Goal: Transaction & Acquisition: Download file/media

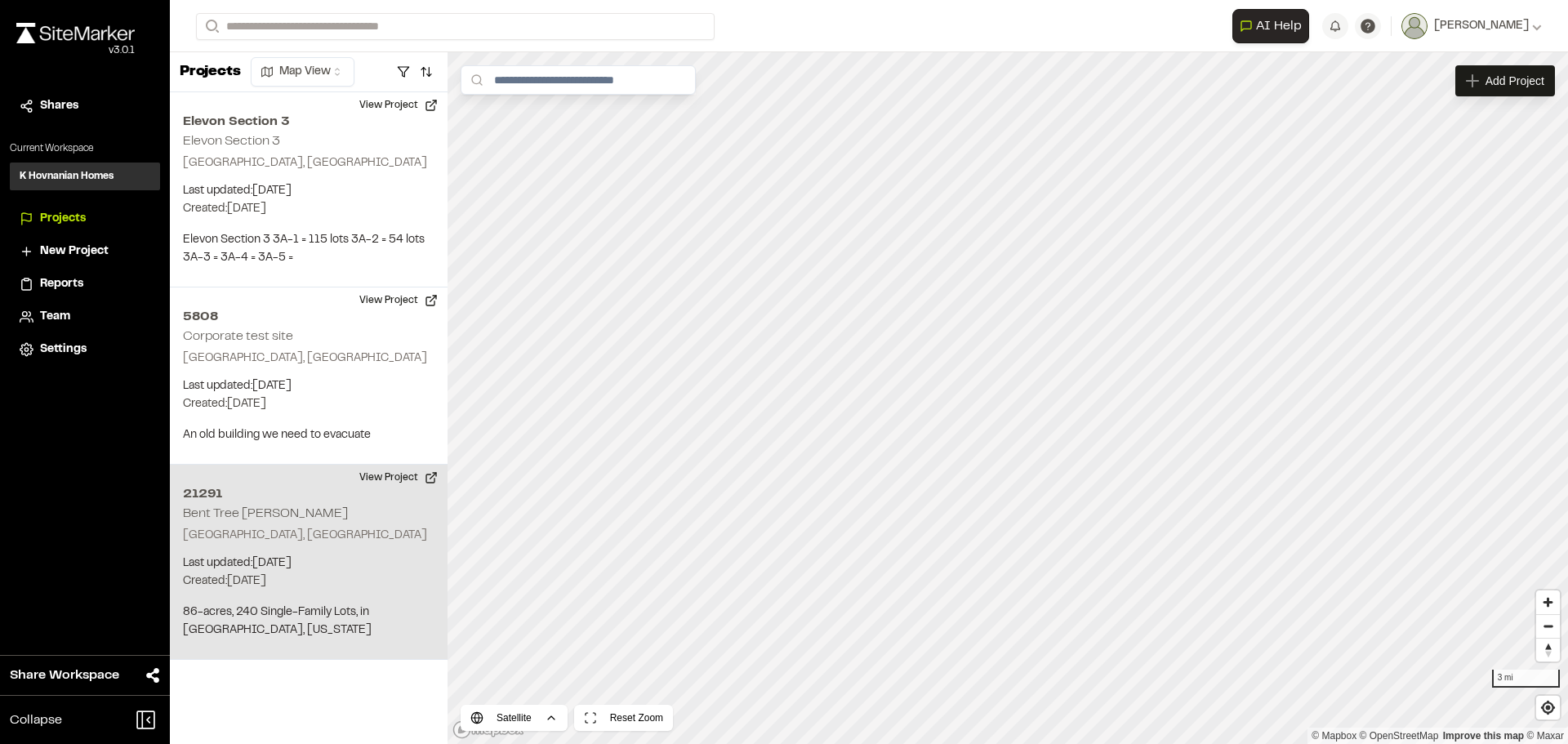
click at [291, 540] on p "[GEOGRAPHIC_DATA], [GEOGRAPHIC_DATA]" at bounding box center [308, 535] width 251 height 18
click at [387, 477] on button "View Project" at bounding box center [399, 478] width 98 height 26
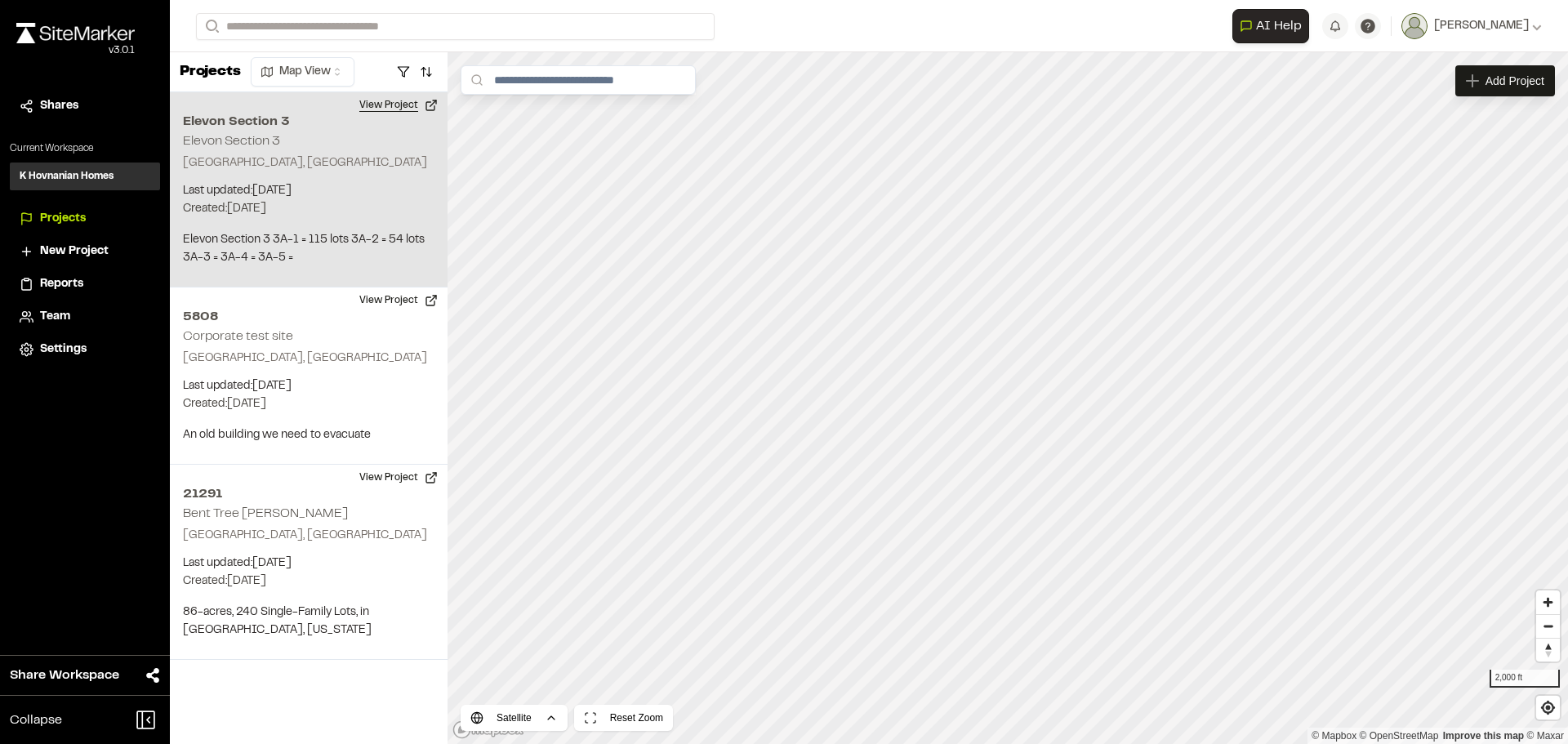
click at [378, 107] on button "View Project" at bounding box center [399, 106] width 98 height 26
click at [378, 101] on button "View Project" at bounding box center [399, 106] width 98 height 26
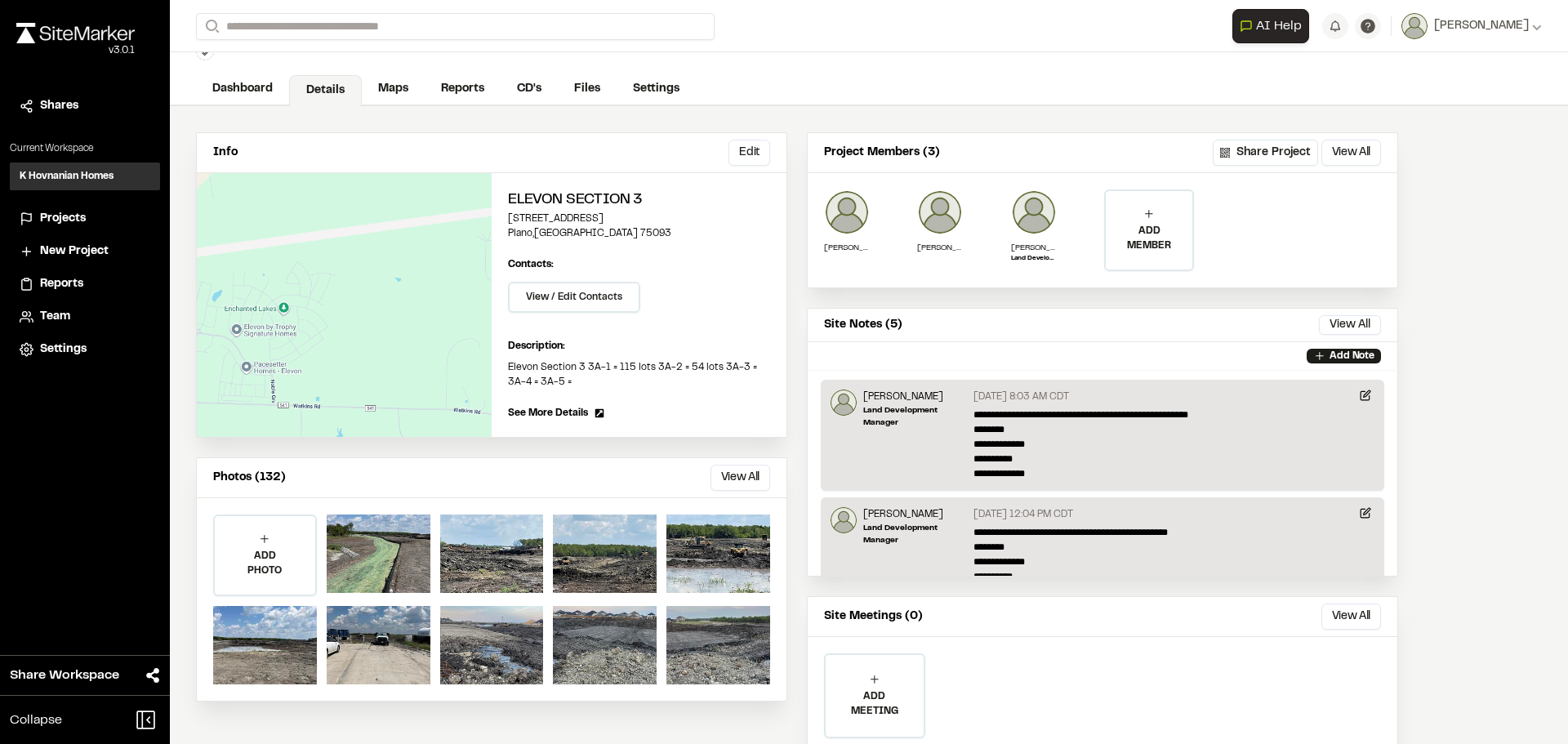
scroll to position [113, 0]
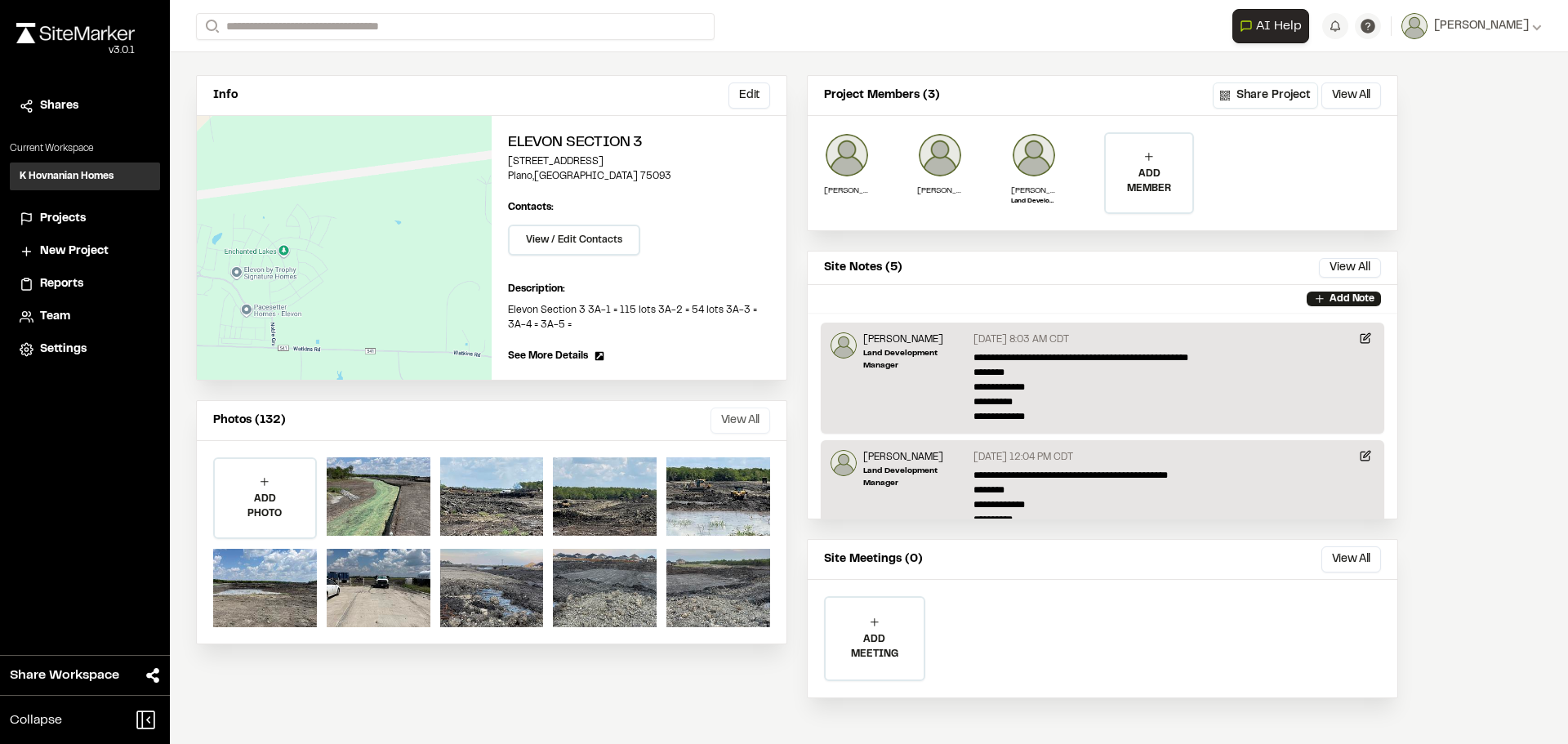
click at [759, 415] on button "View All" at bounding box center [740, 420] width 59 height 26
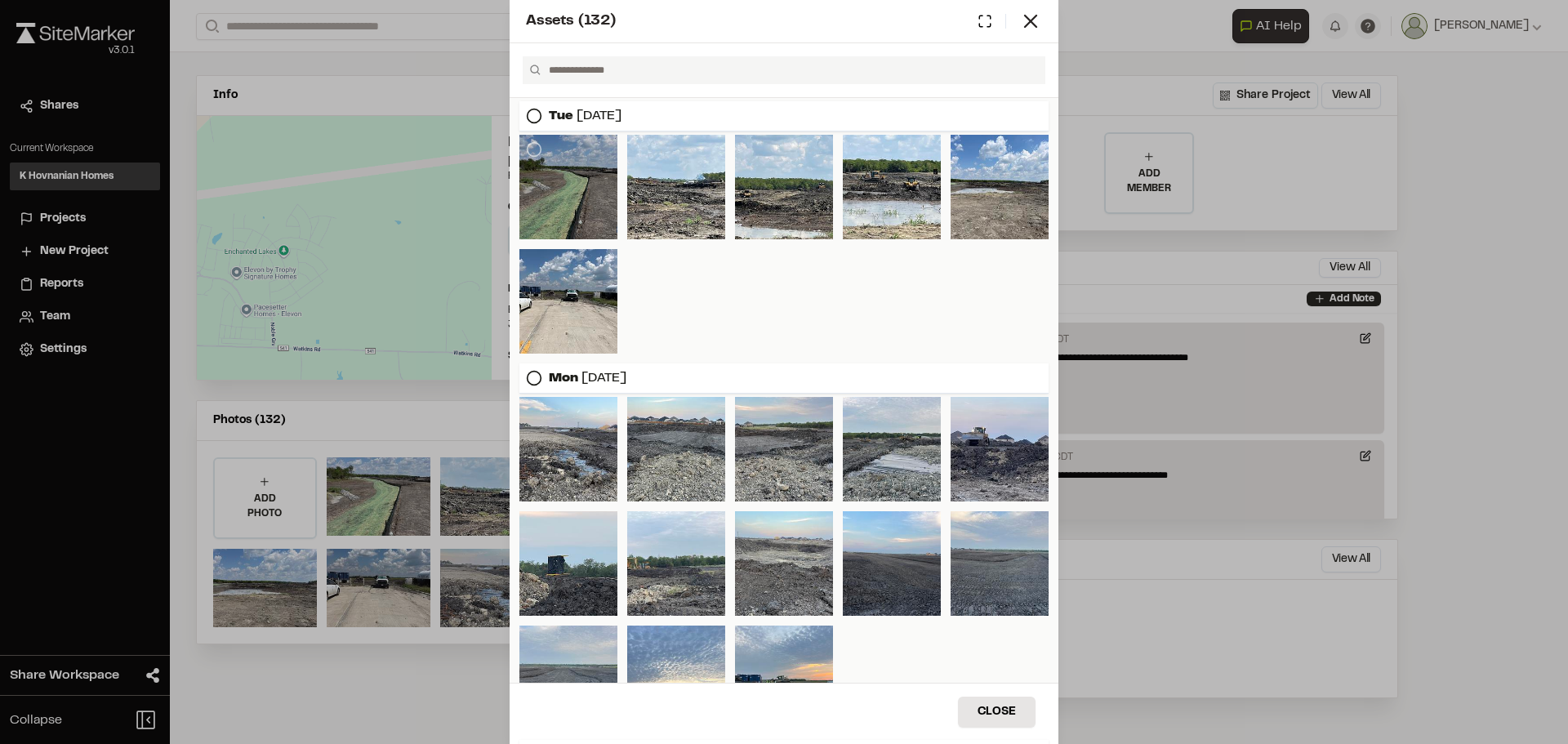
click at [551, 182] on div at bounding box center [568, 186] width 98 height 105
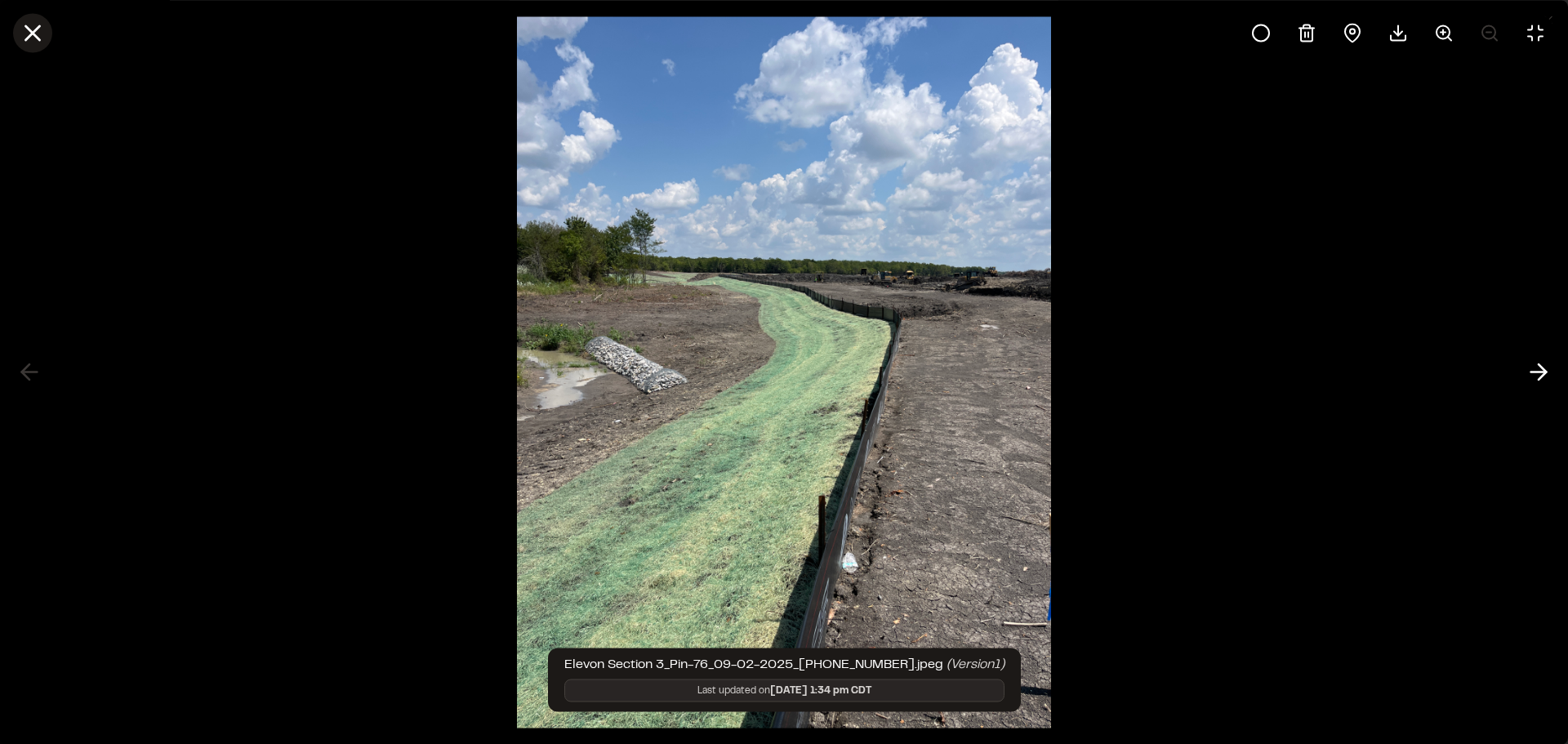
click at [37, 32] on icon at bounding box center [32, 32] width 28 height 28
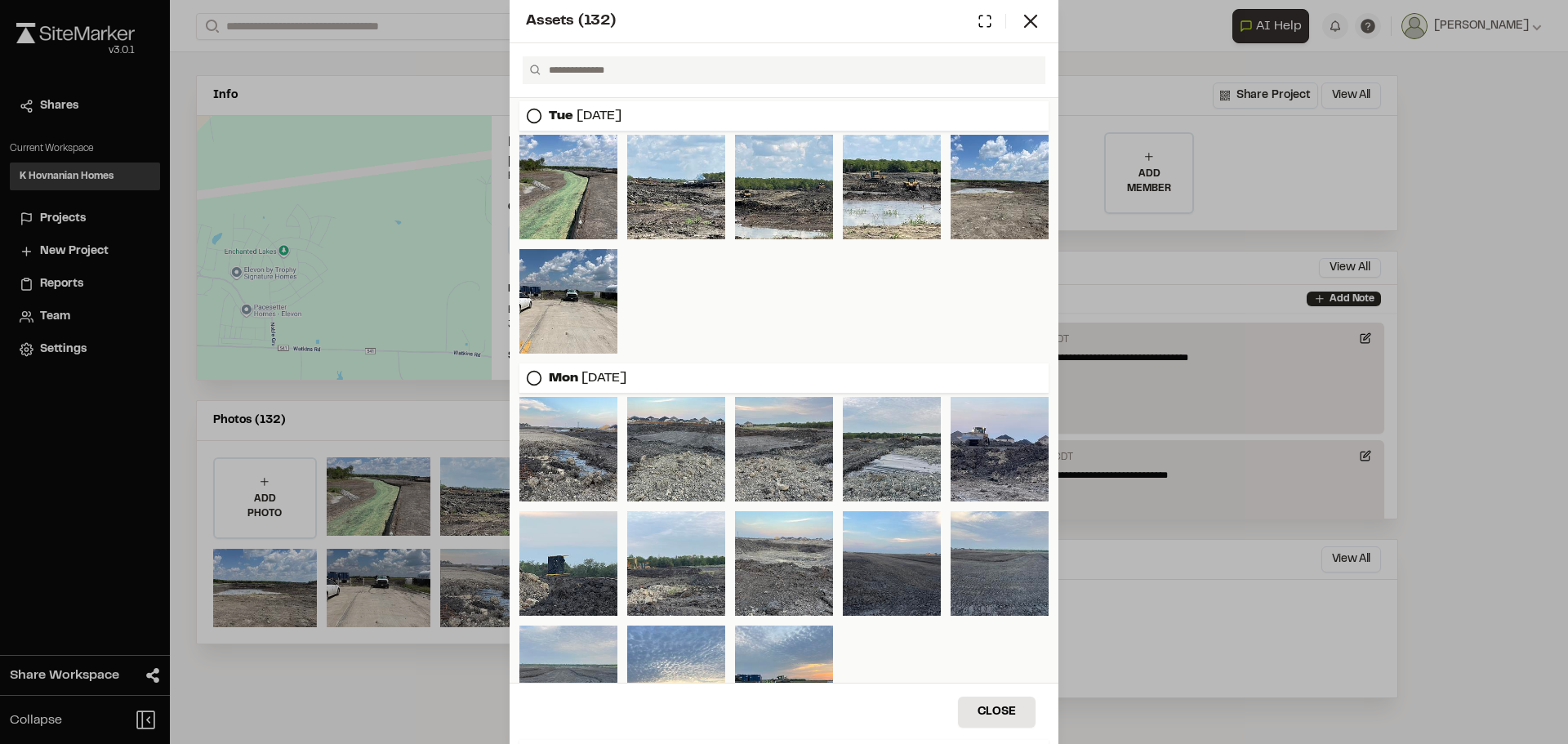
click at [530, 114] on icon at bounding box center [534, 116] width 17 height 17
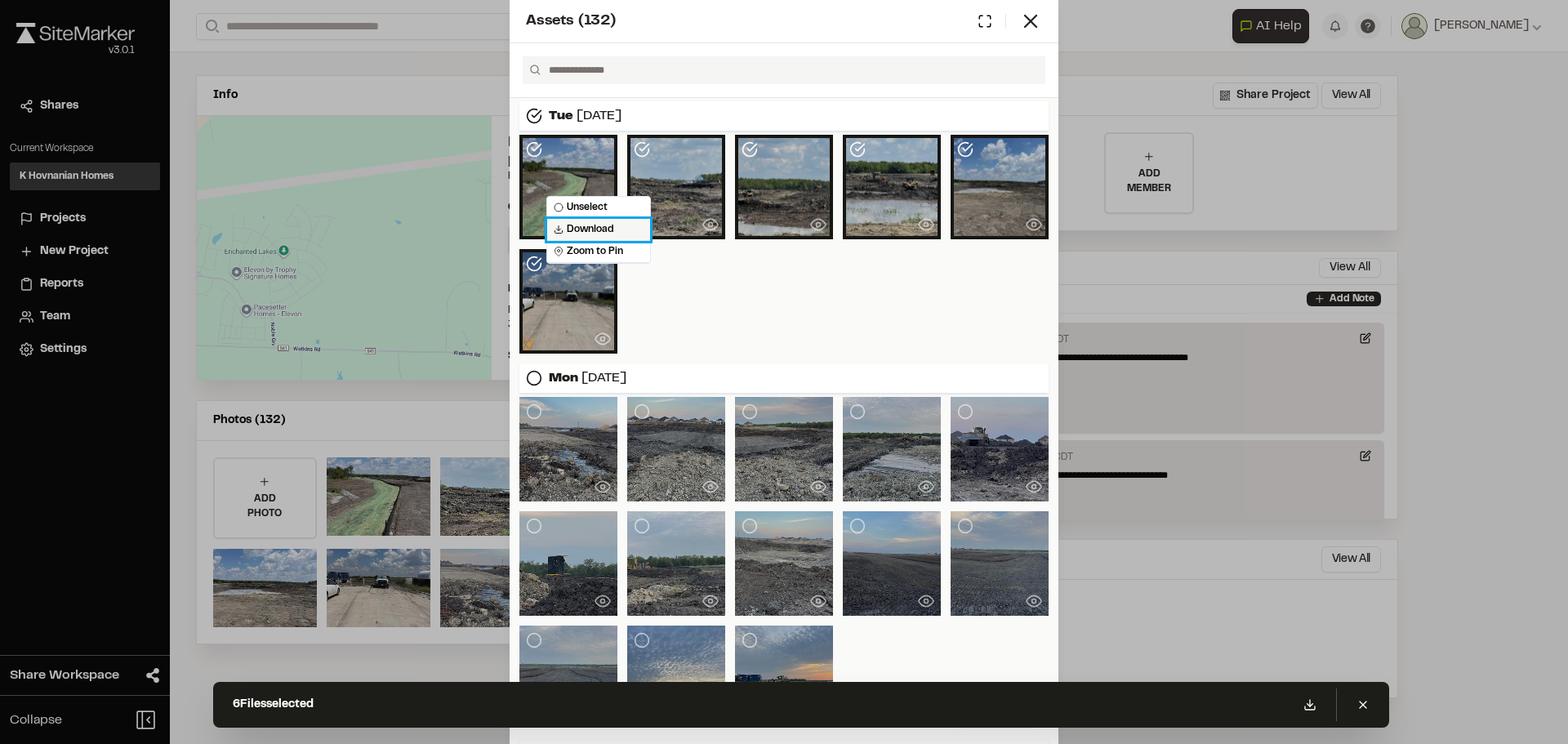
click at [593, 224] on div "Download" at bounding box center [598, 230] width 103 height 22
click at [912, 352] on div at bounding box center [784, 244] width 529 height 219
drag, startPoint x: 777, startPoint y: 307, endPoint x: 753, endPoint y: 292, distance: 28.3
click at [753, 292] on div at bounding box center [784, 244] width 529 height 219
drag, startPoint x: 723, startPoint y: 289, endPoint x: 667, endPoint y: 294, distance: 56.2
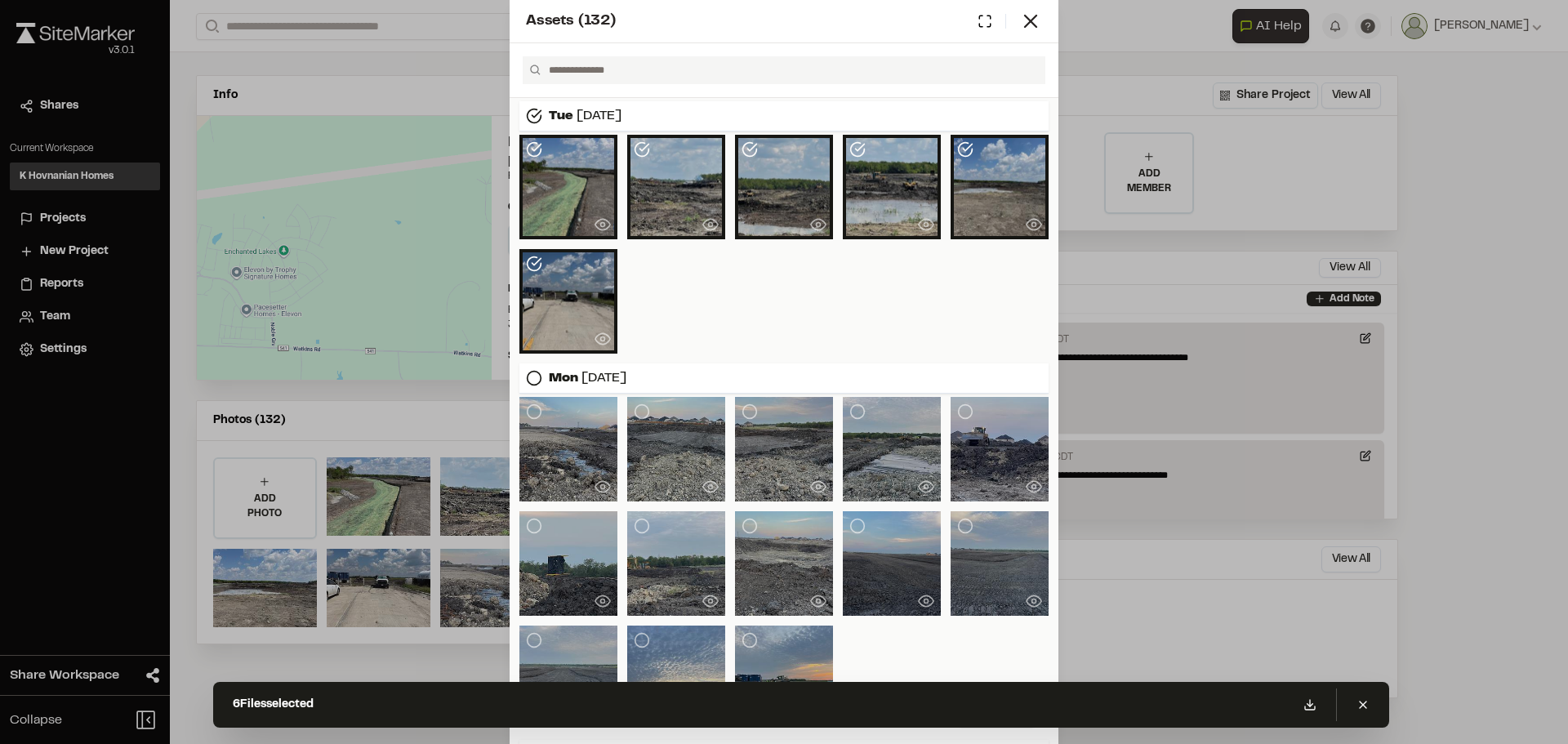
click at [667, 294] on div at bounding box center [784, 244] width 529 height 219
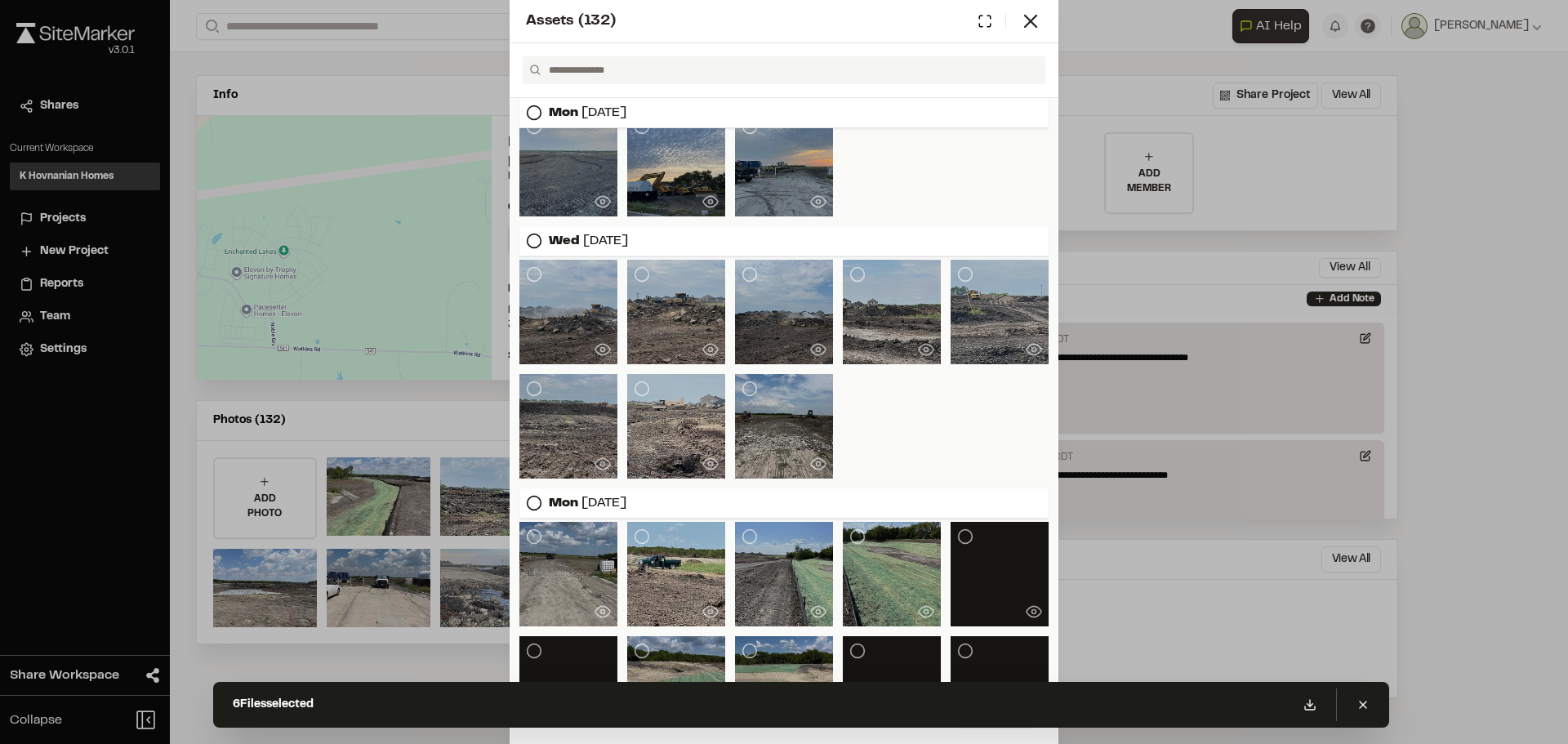
scroll to position [0, 0]
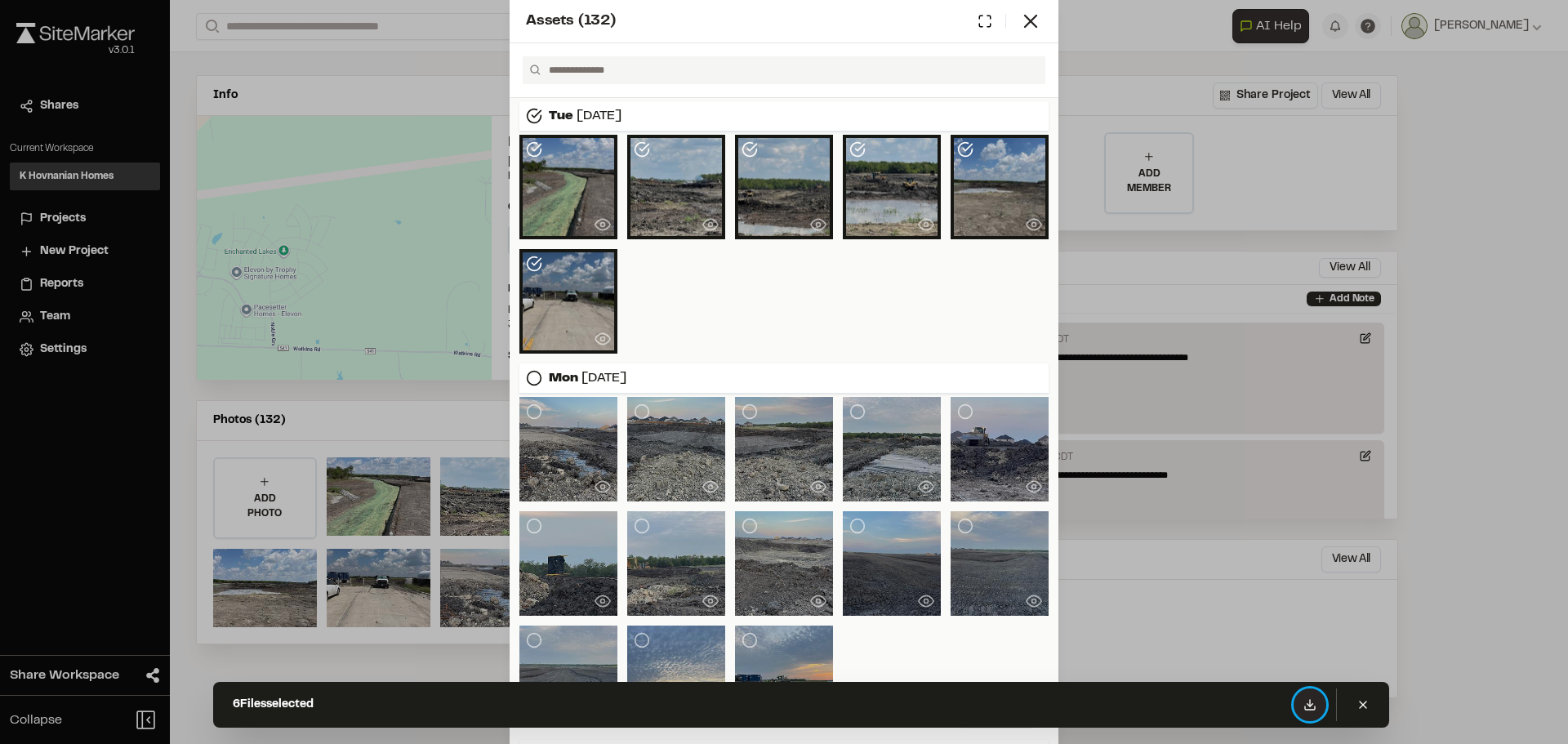
click at [1311, 703] on icon at bounding box center [1310, 705] width 13 height 13
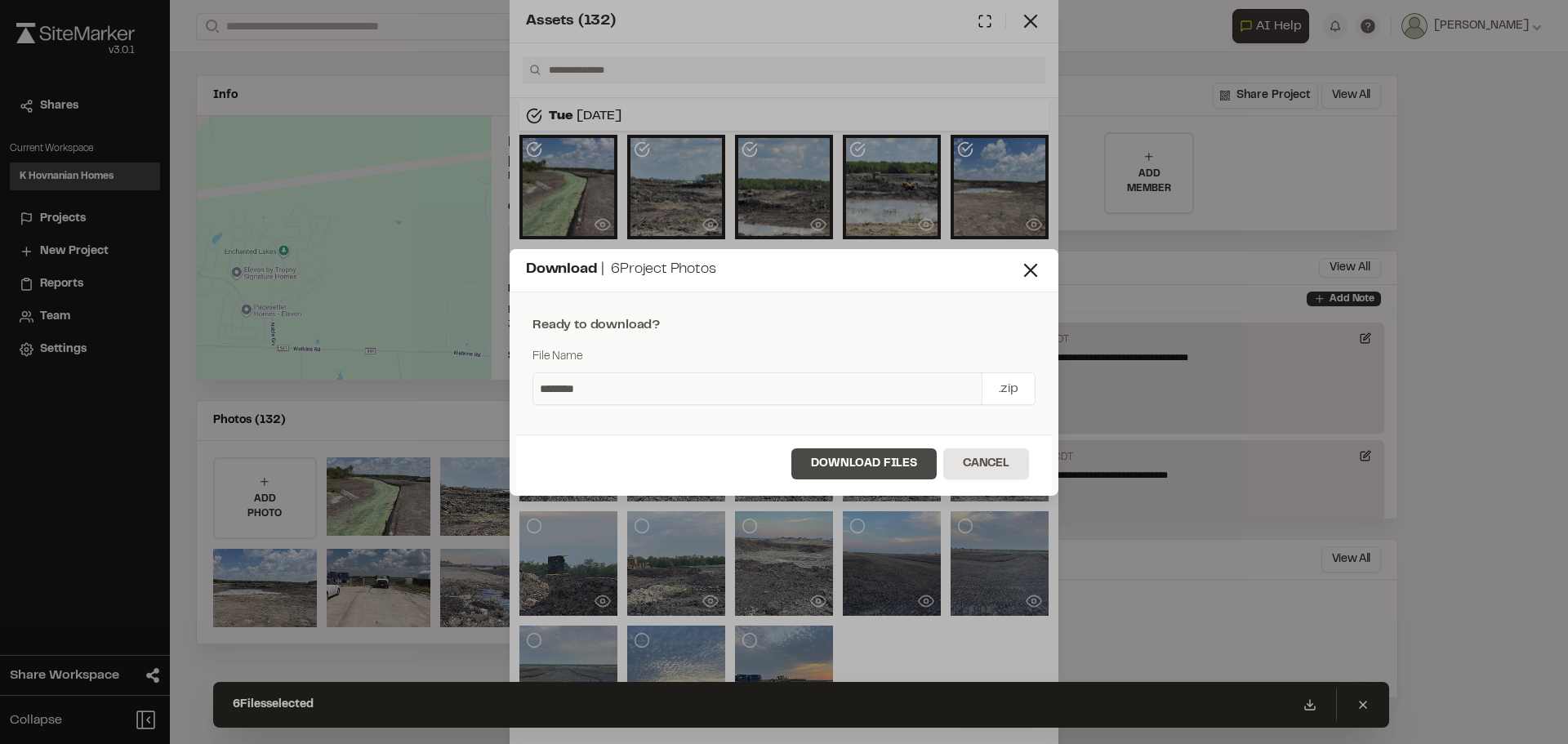
click at [867, 459] on button "Download Files" at bounding box center [863, 464] width 146 height 31
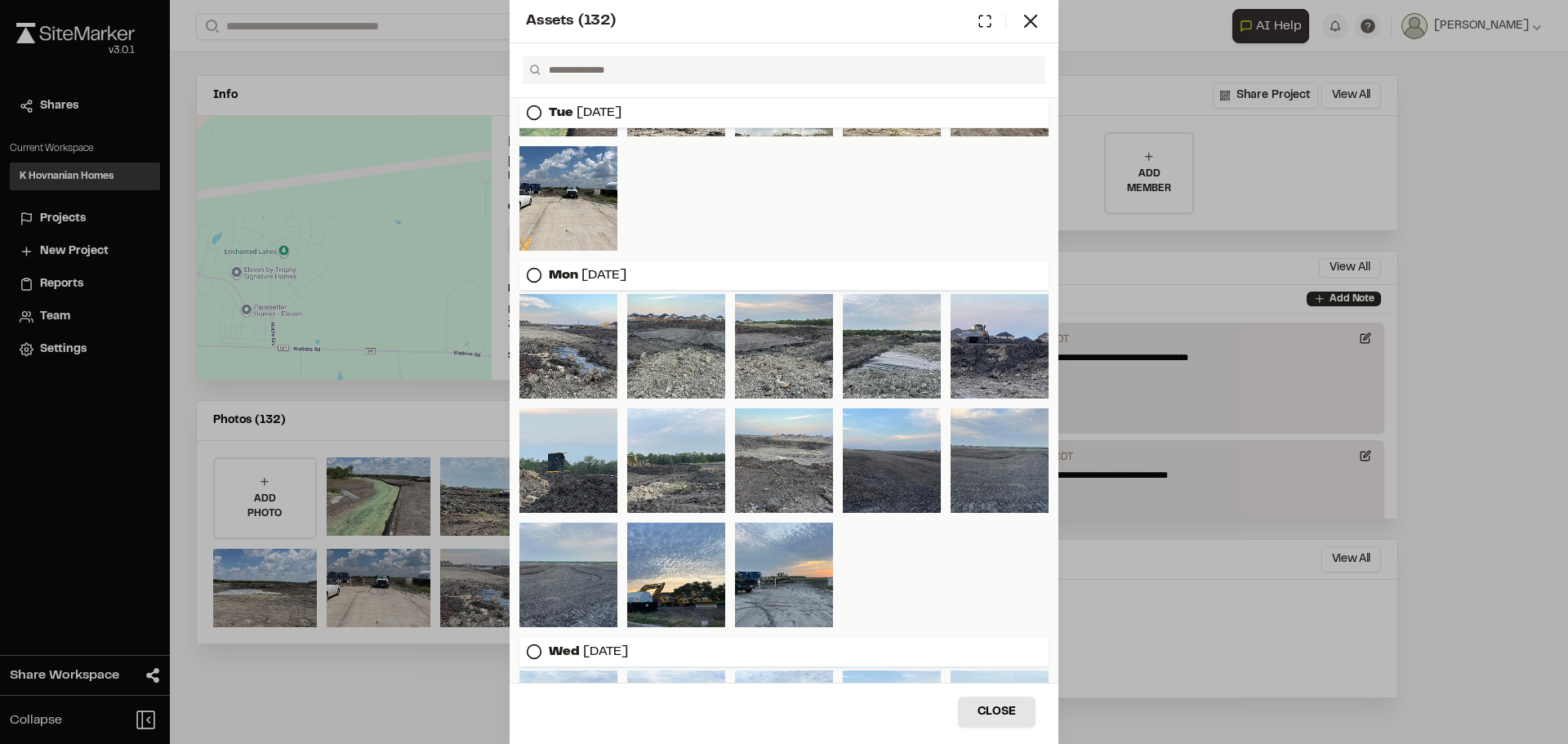
scroll to position [150, 0]
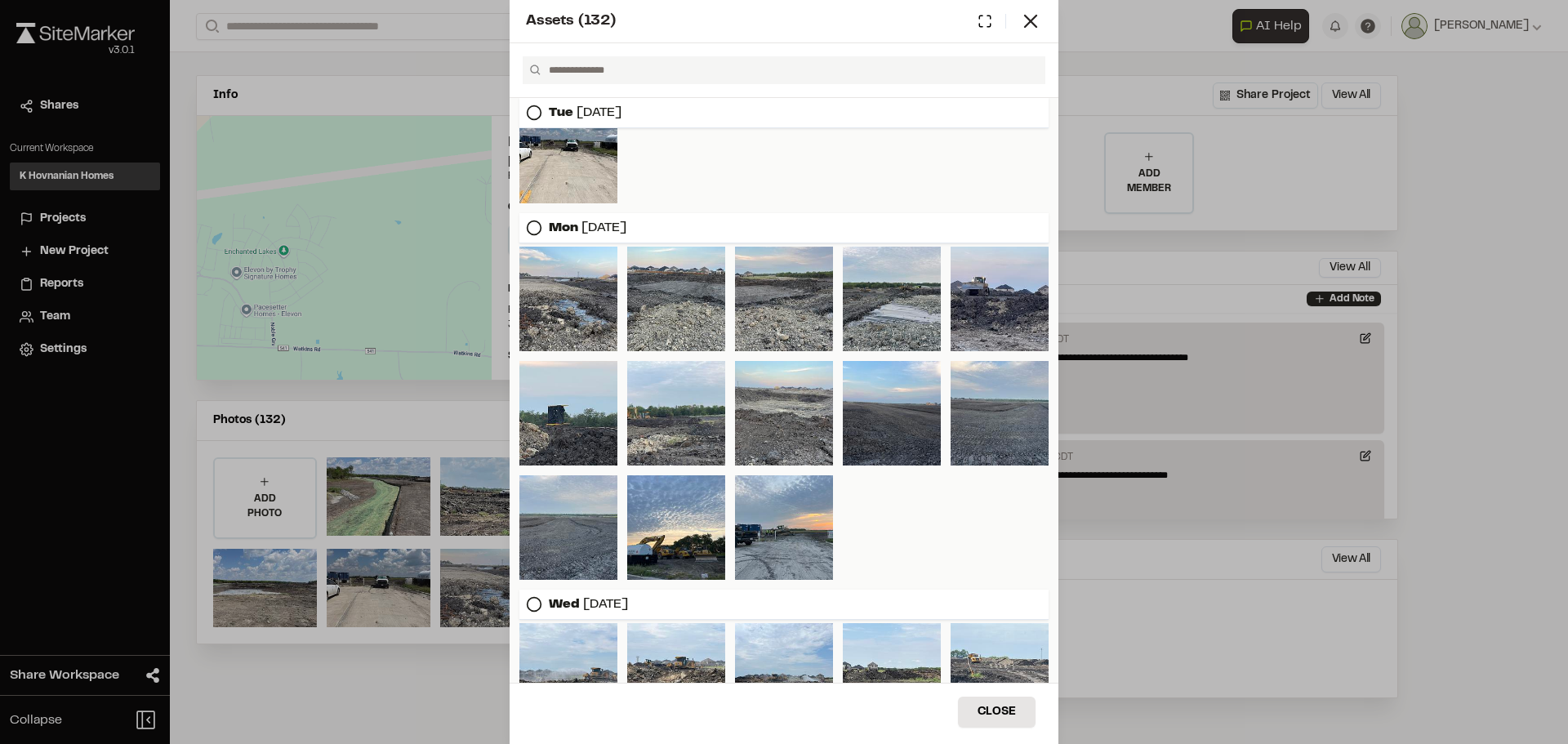
click at [537, 223] on circle at bounding box center [534, 228] width 14 height 14
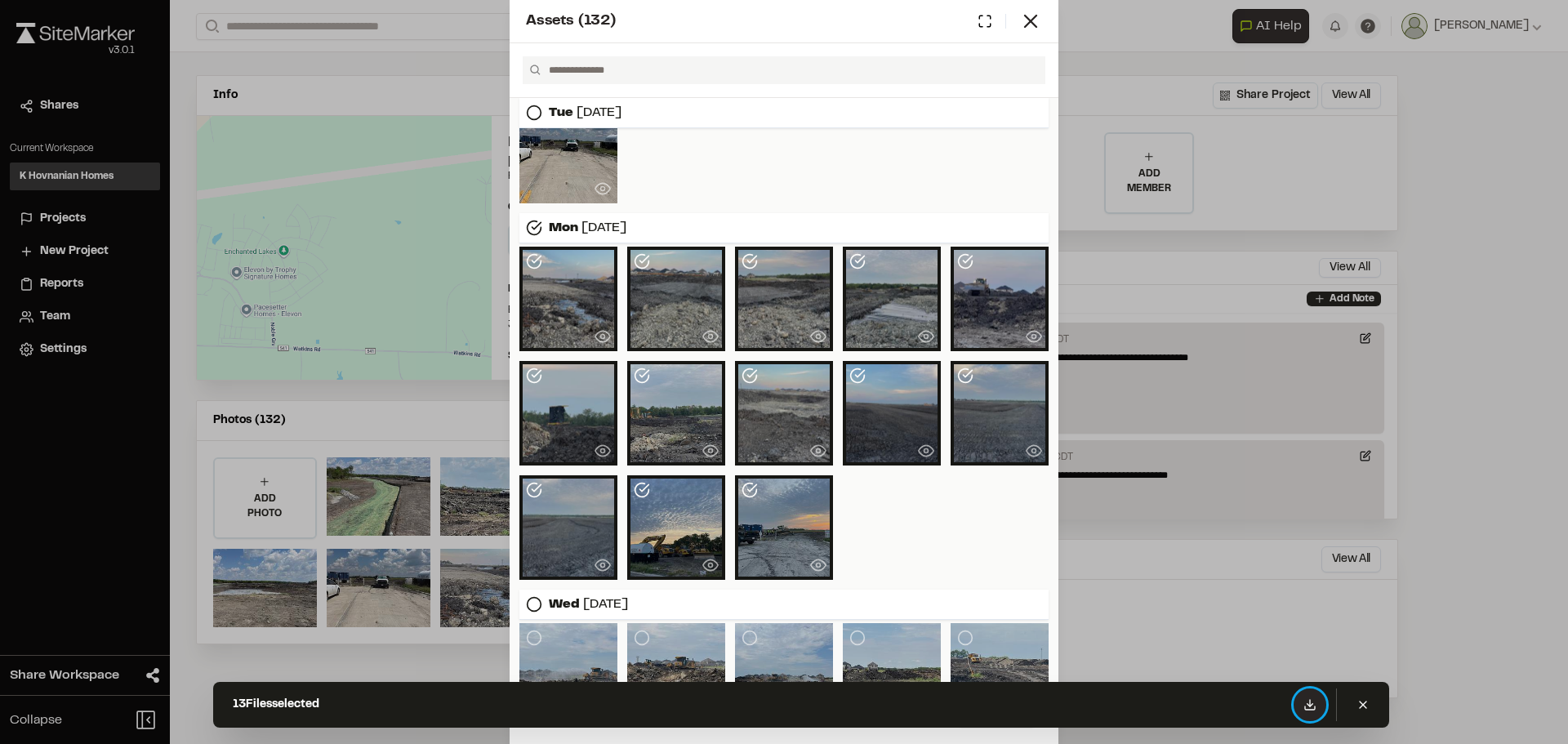
click at [1316, 707] on icon at bounding box center [1310, 705] width 13 height 13
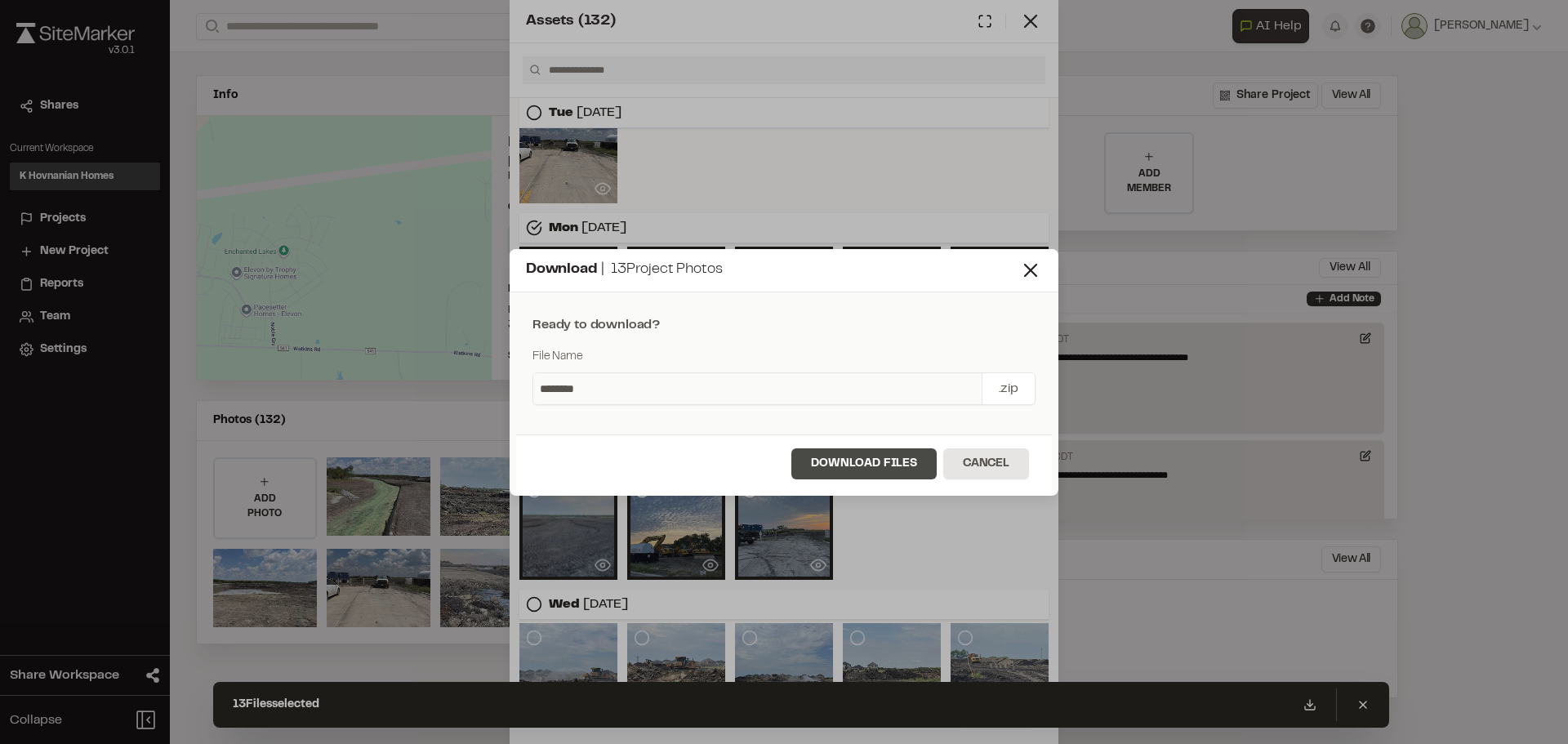
click at [837, 466] on button "Download Files" at bounding box center [863, 464] width 146 height 31
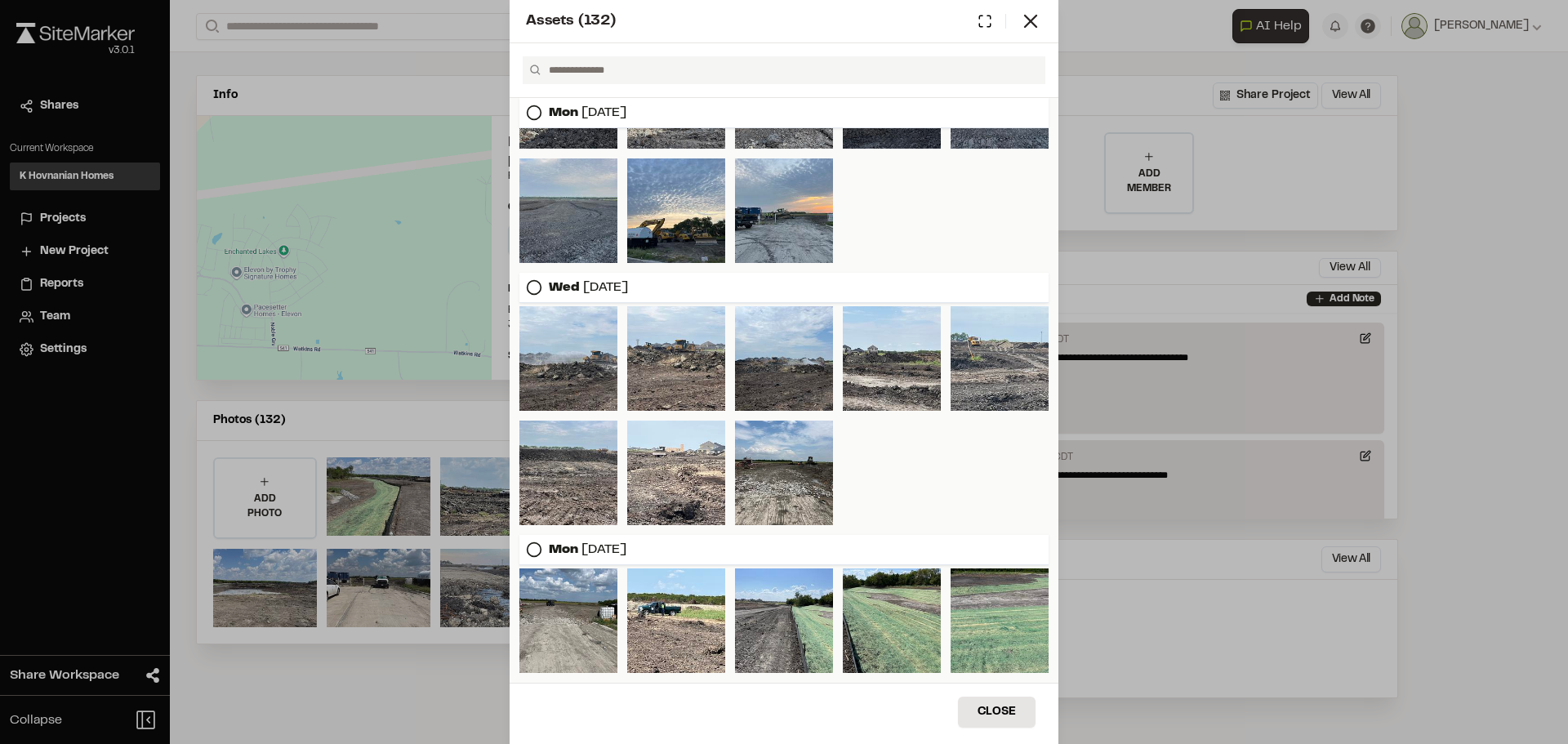
scroll to position [477, 0]
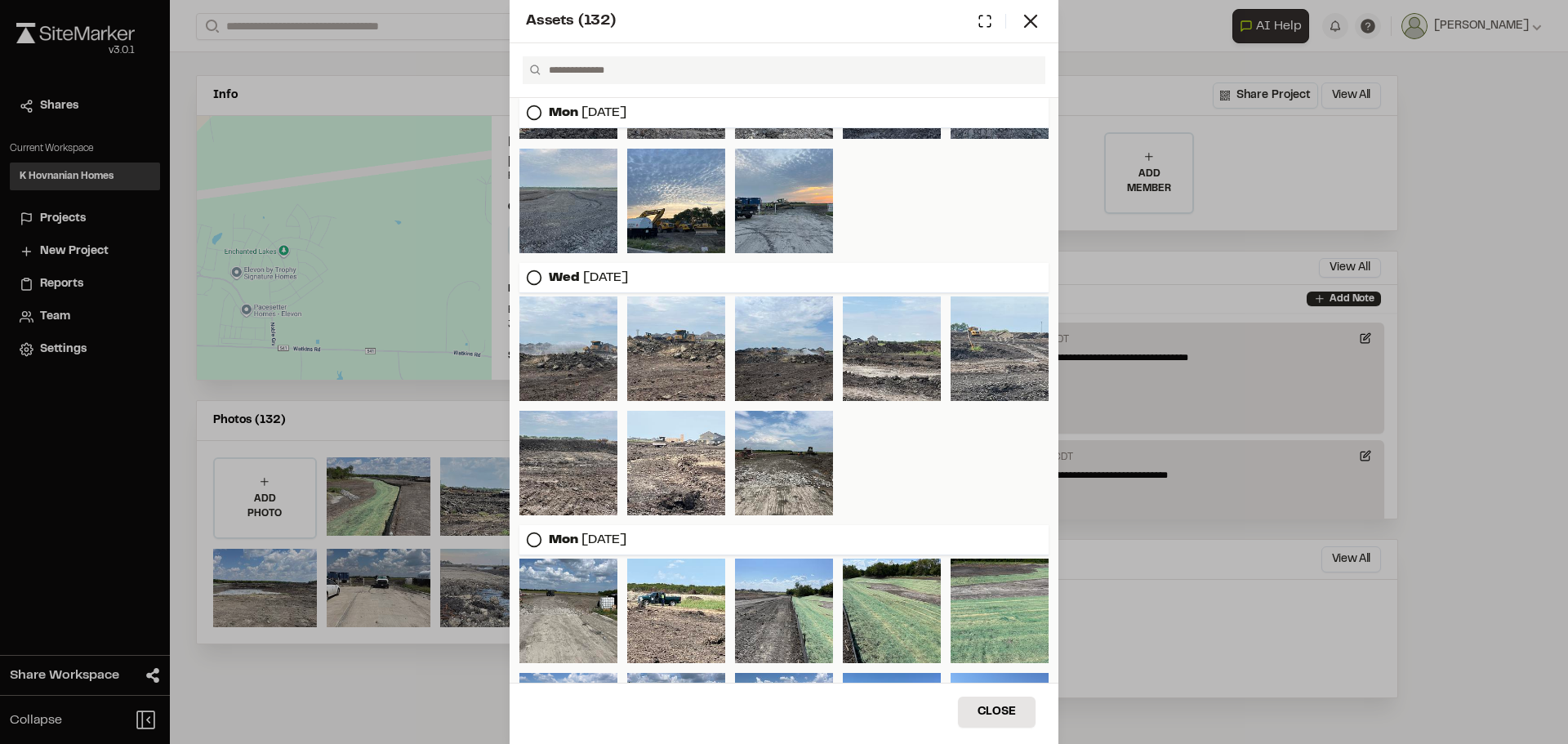
click at [536, 276] on icon at bounding box center [534, 278] width 17 height 17
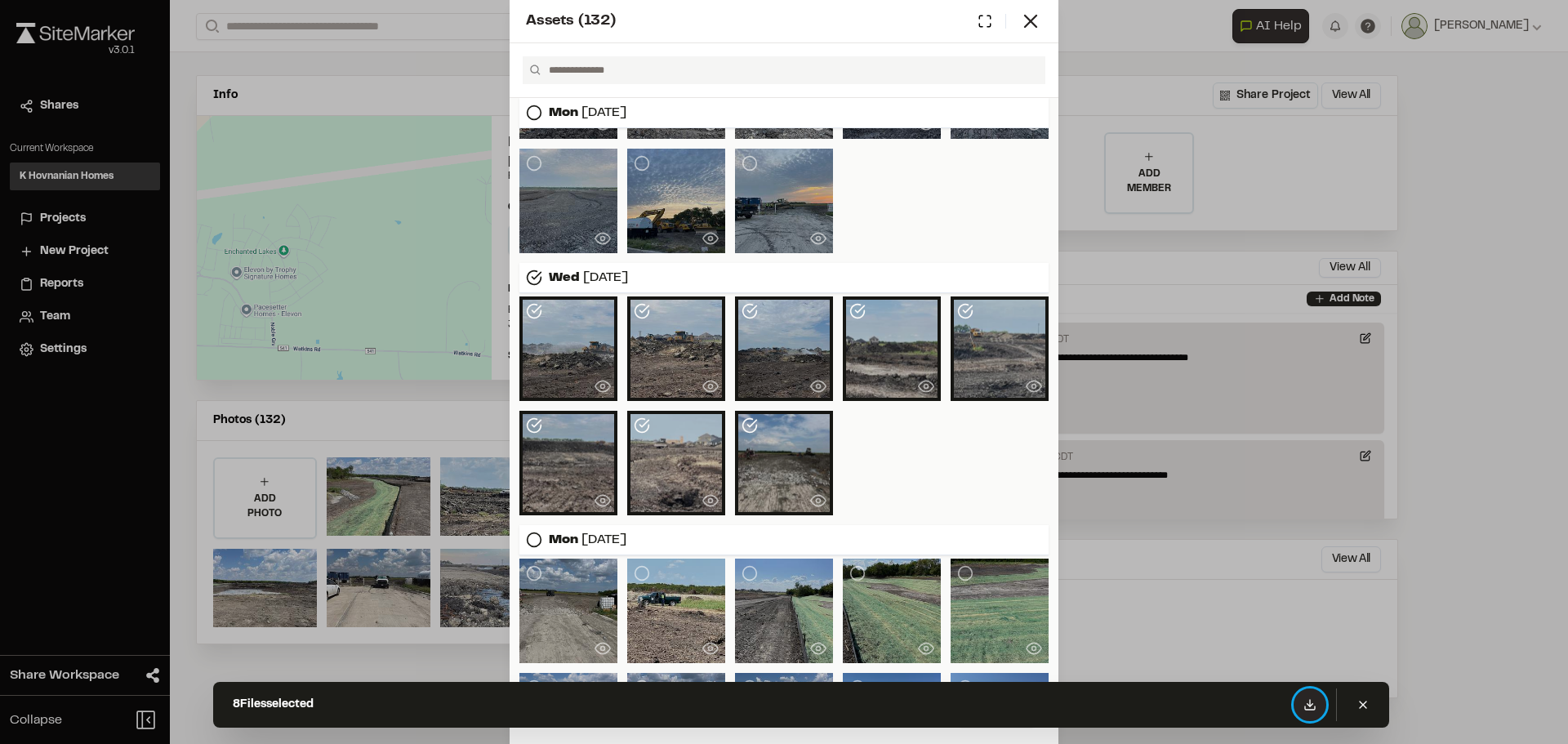
click at [1312, 710] on icon at bounding box center [1309, 709] width 10 height 4
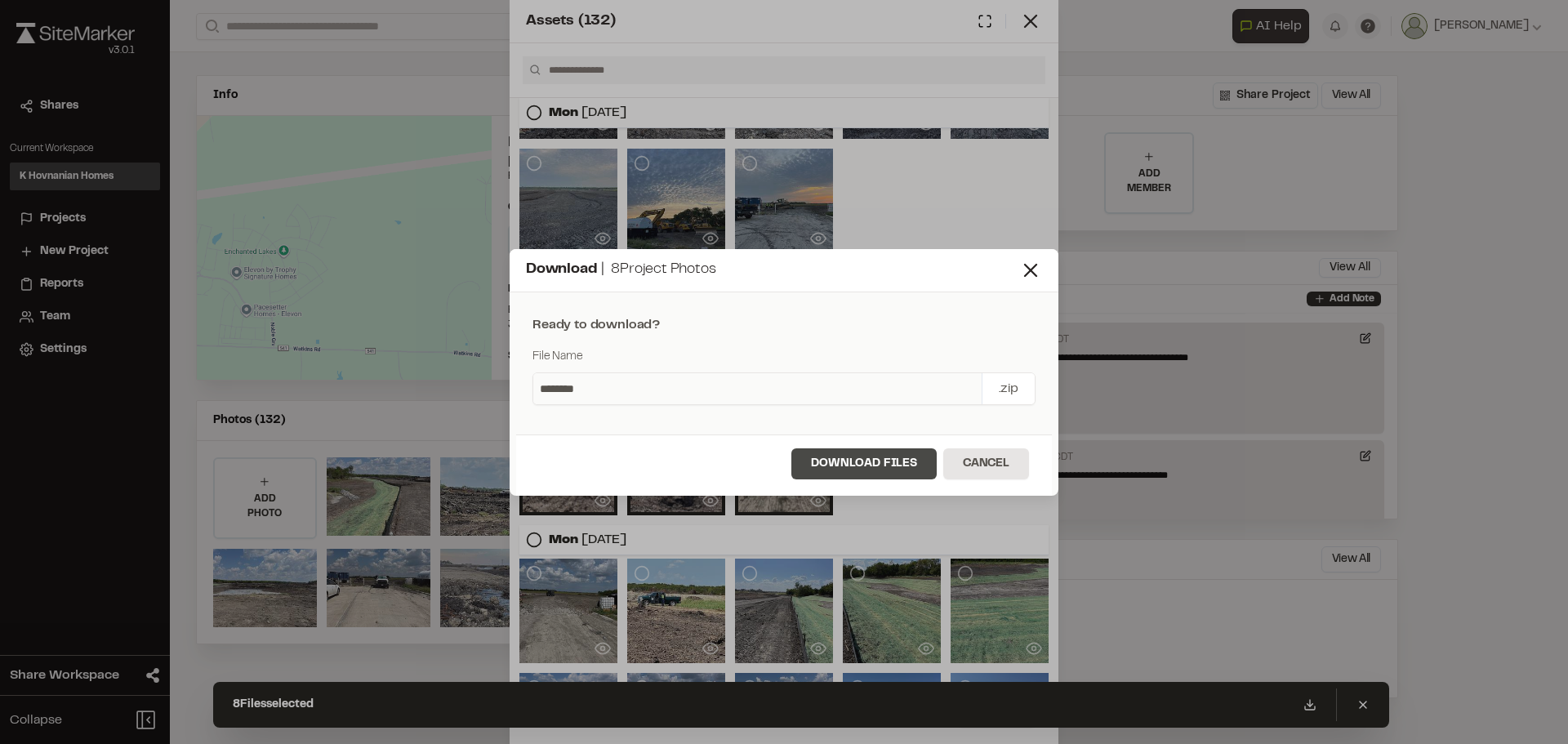
click at [870, 461] on button "Download Files" at bounding box center [863, 464] width 146 height 31
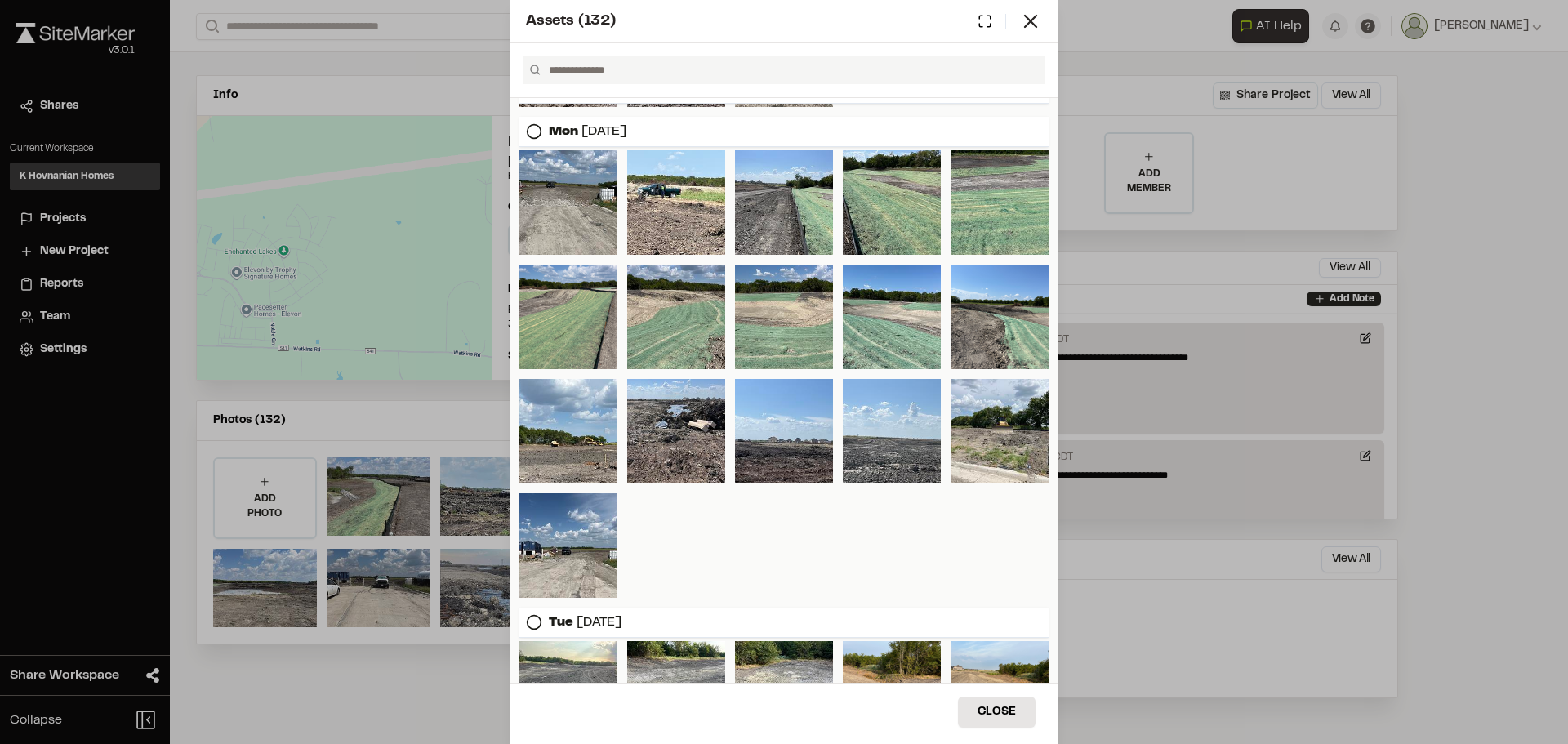
scroll to position [804, 0]
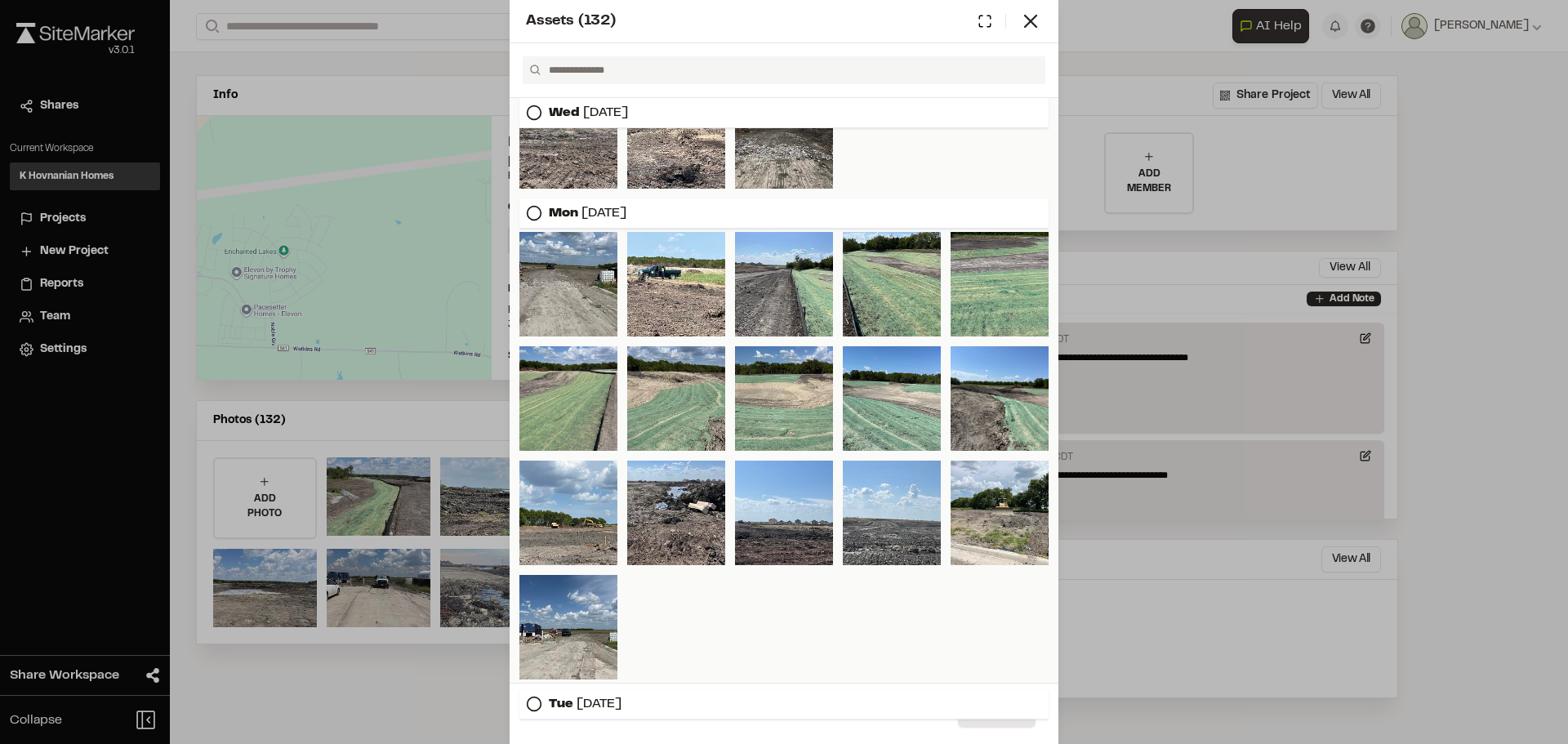
click at [536, 216] on icon at bounding box center [534, 213] width 17 height 17
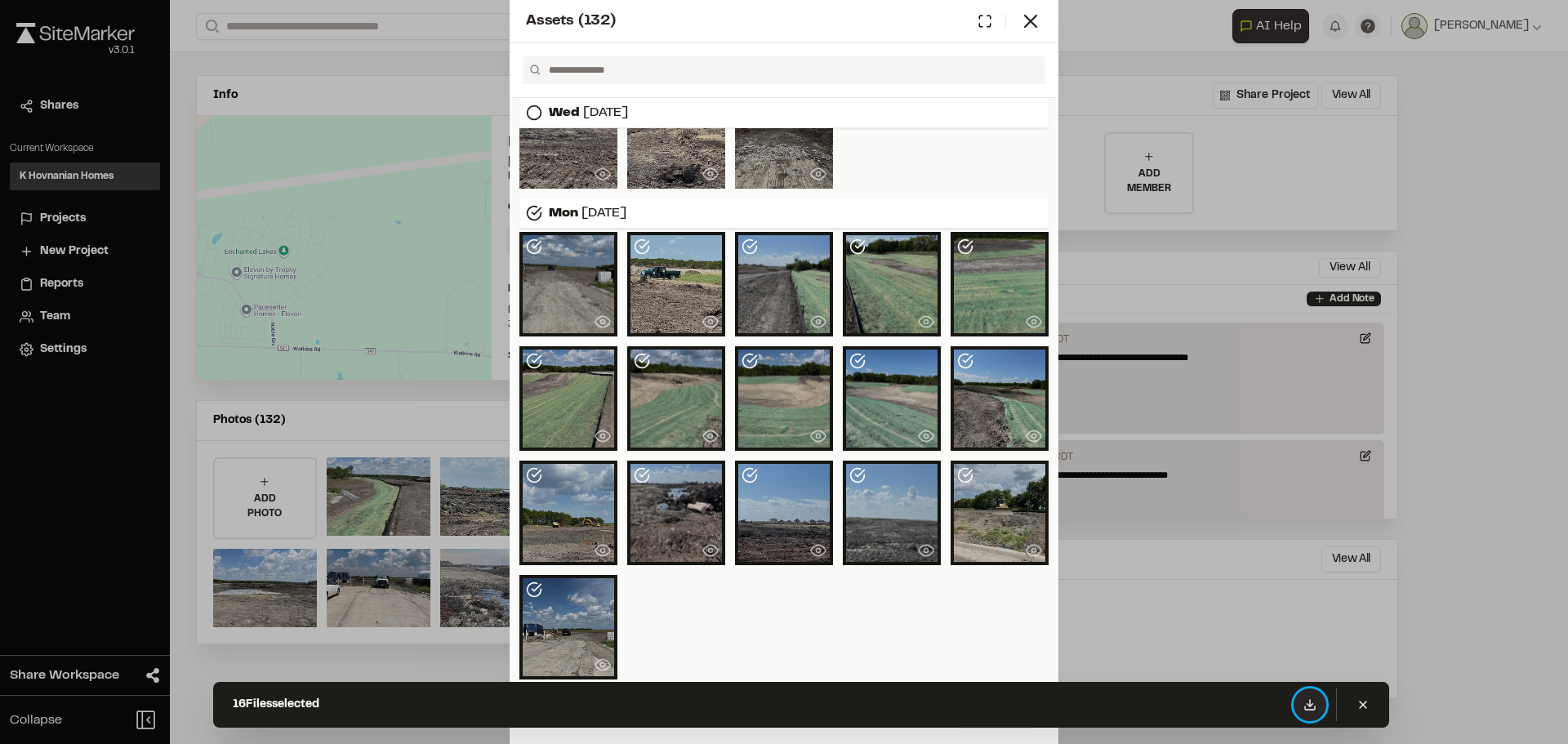
click at [1308, 705] on polyline at bounding box center [1310, 705] width 6 height 3
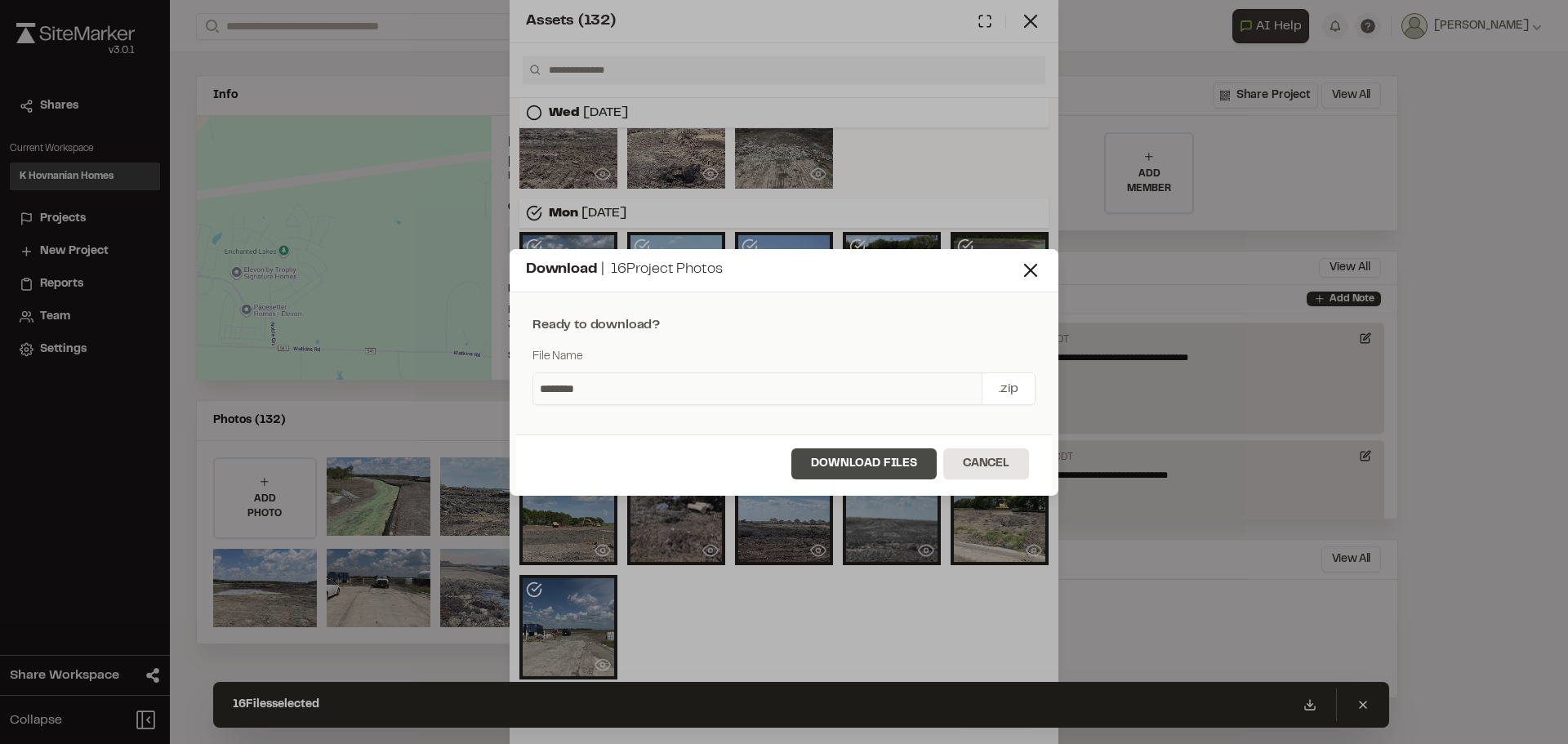
click at [835, 462] on button "Download Files" at bounding box center [863, 464] width 146 height 31
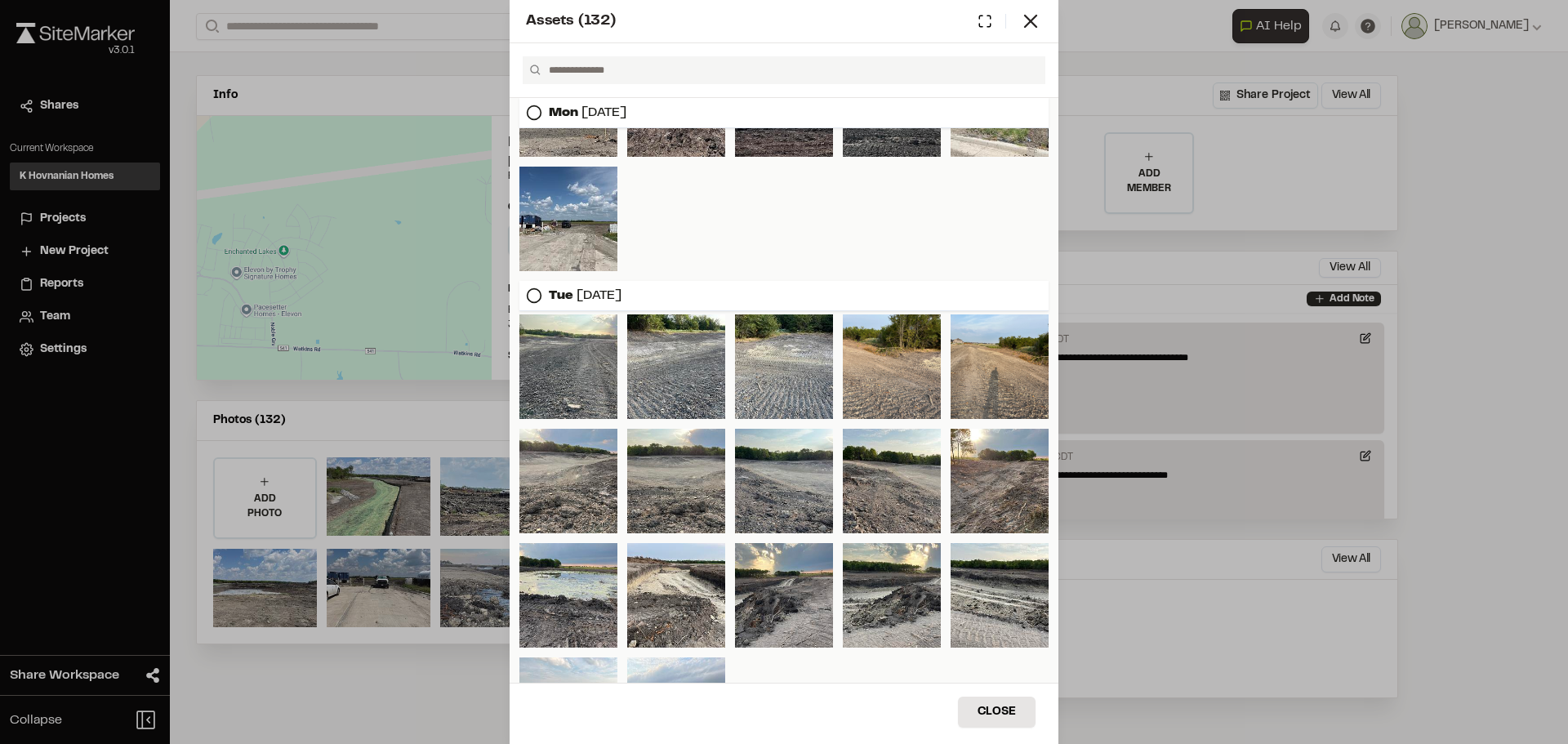
scroll to position [1348, 0]
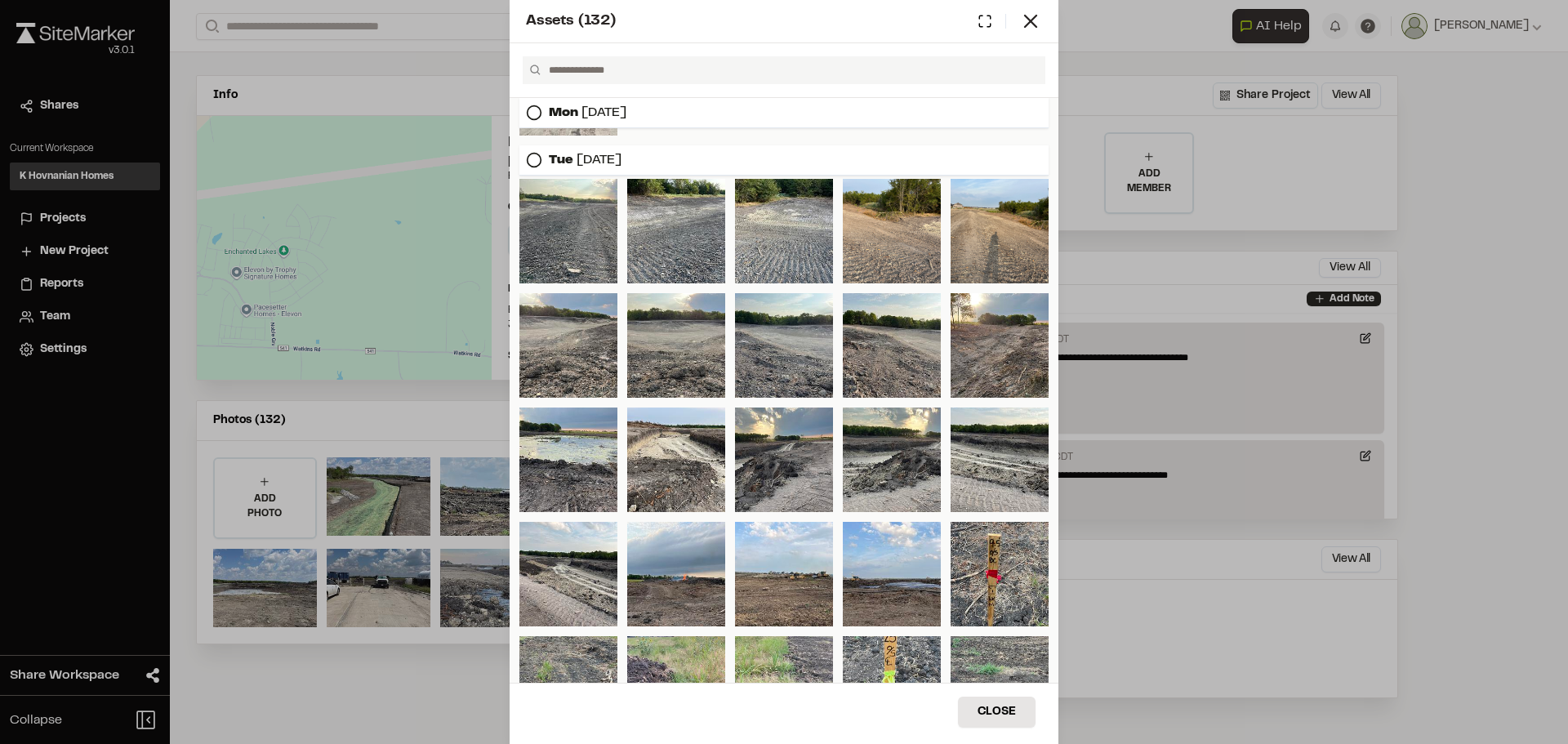
click at [536, 164] on icon at bounding box center [534, 160] width 17 height 17
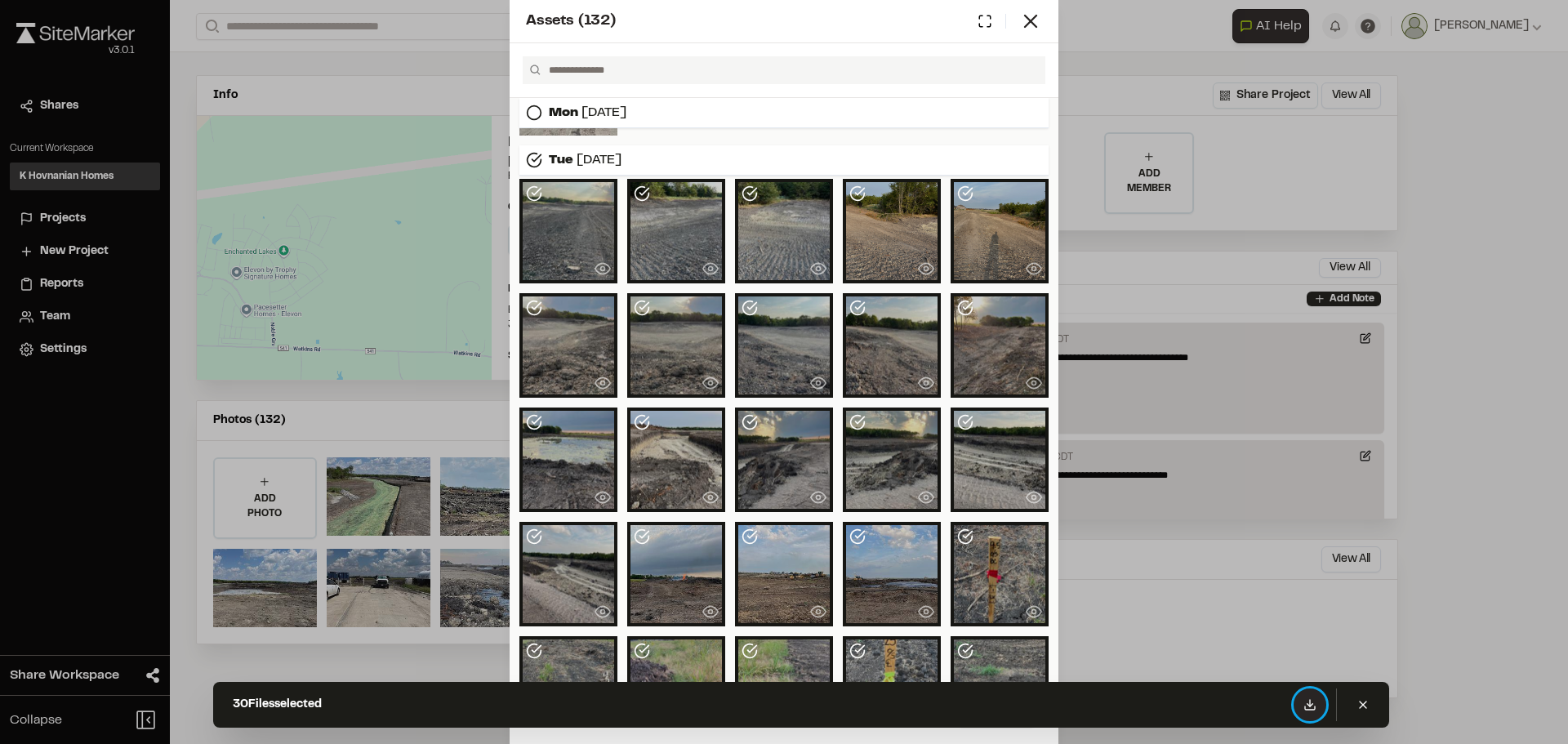
click at [1311, 703] on icon at bounding box center [1310, 705] width 13 height 13
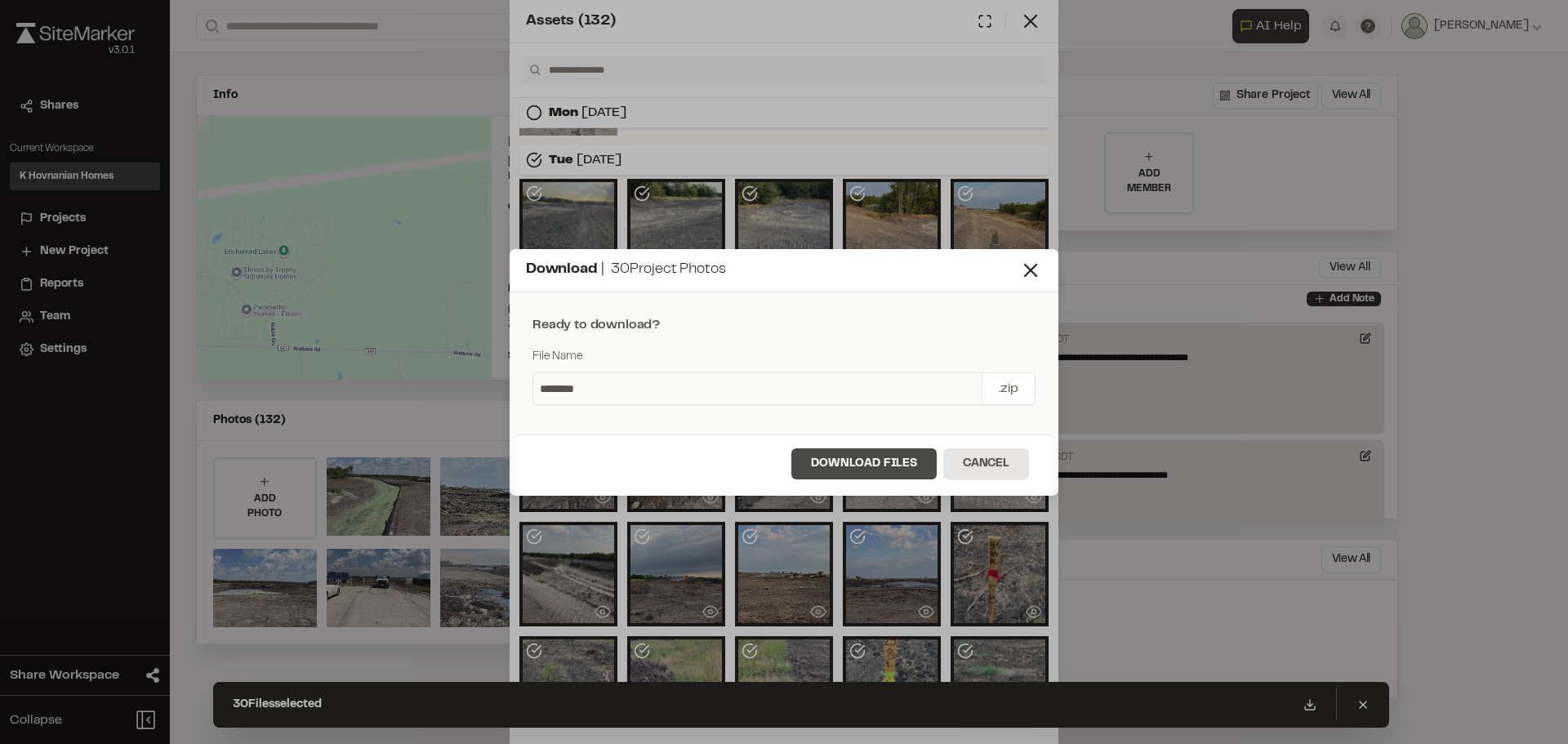
click at [882, 455] on button "Download Files" at bounding box center [863, 464] width 146 height 31
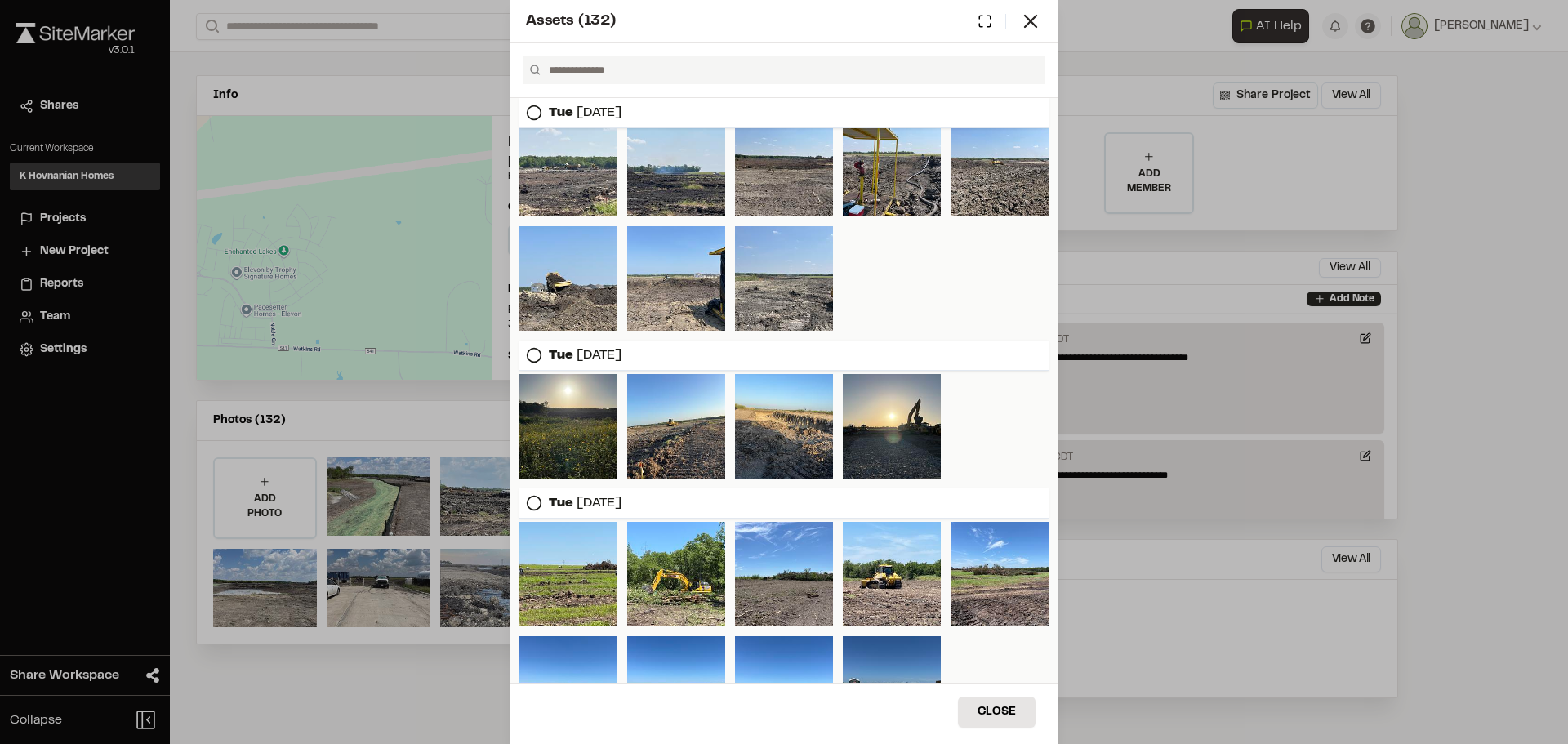
scroll to position [1563, 0]
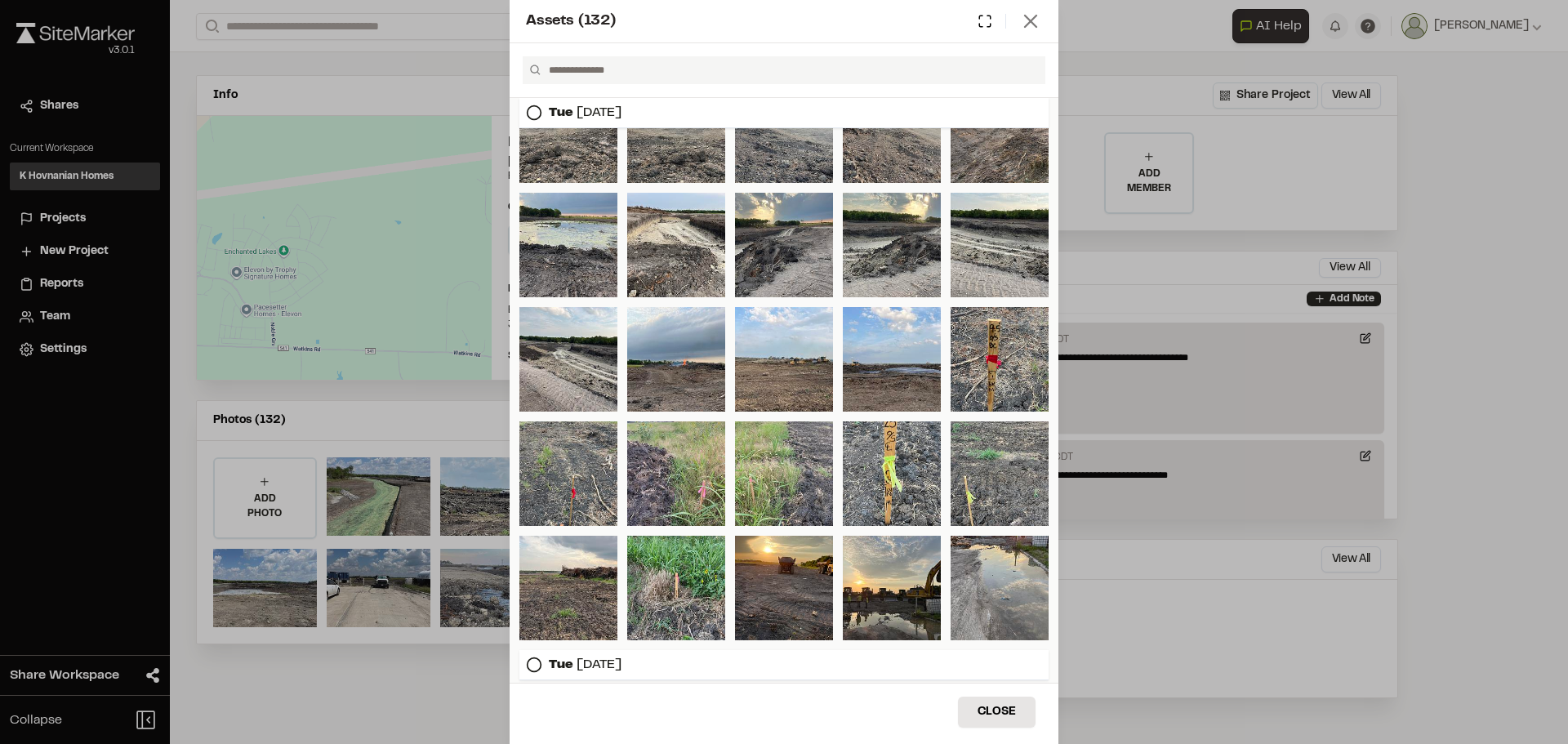
click at [1036, 16] on line at bounding box center [1030, 21] width 11 height 11
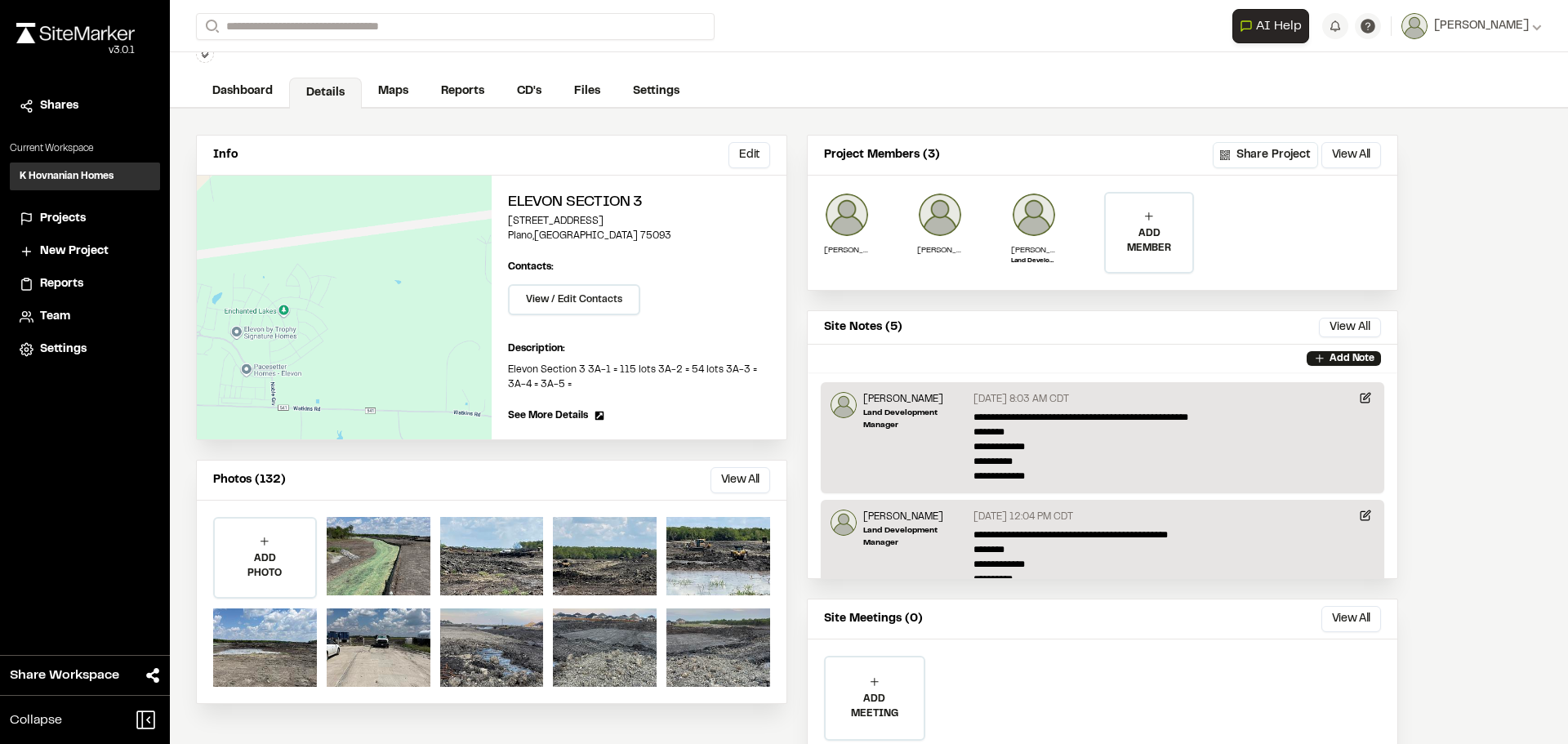
scroll to position [0, 0]
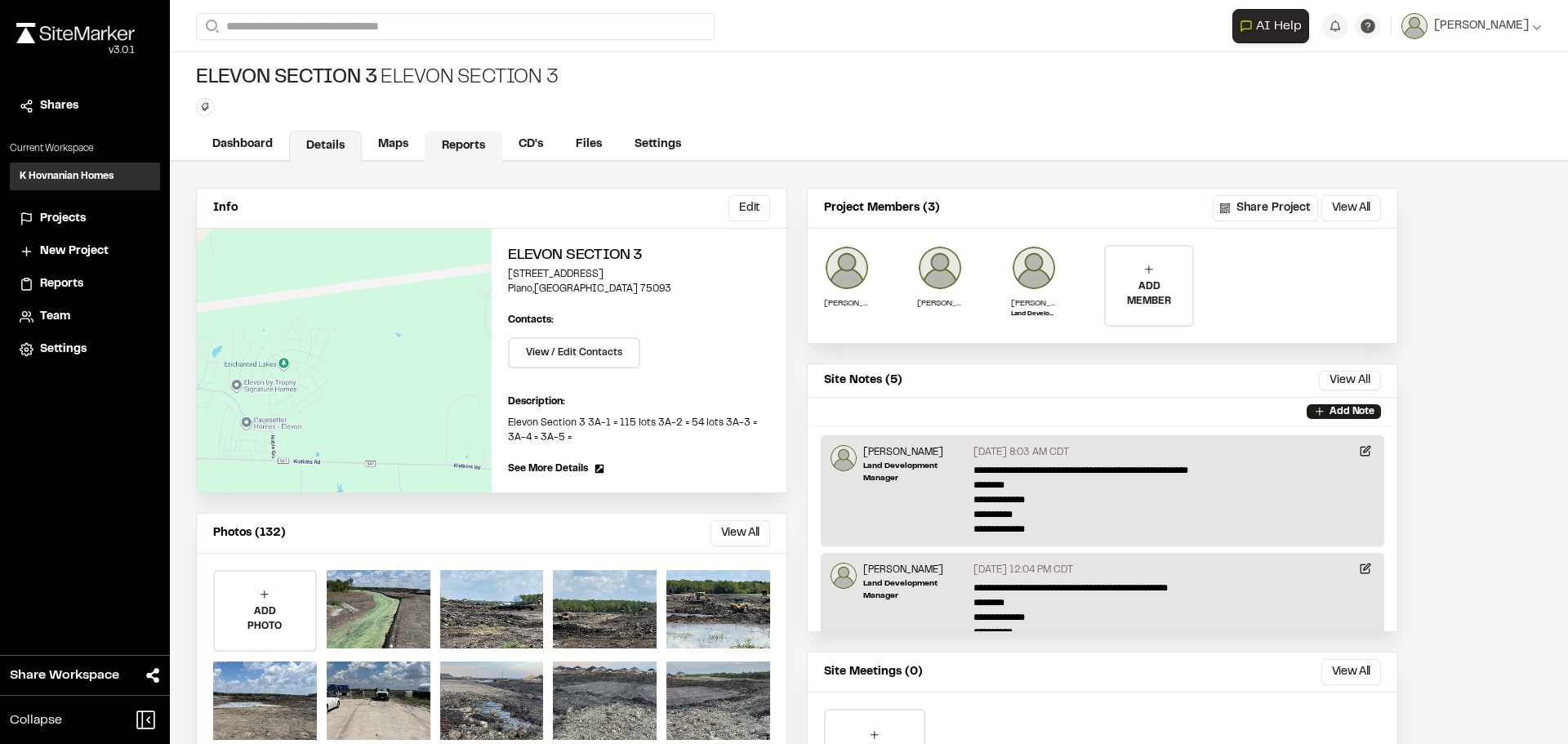
click at [444, 145] on link "Reports" at bounding box center [464, 146] width 78 height 31
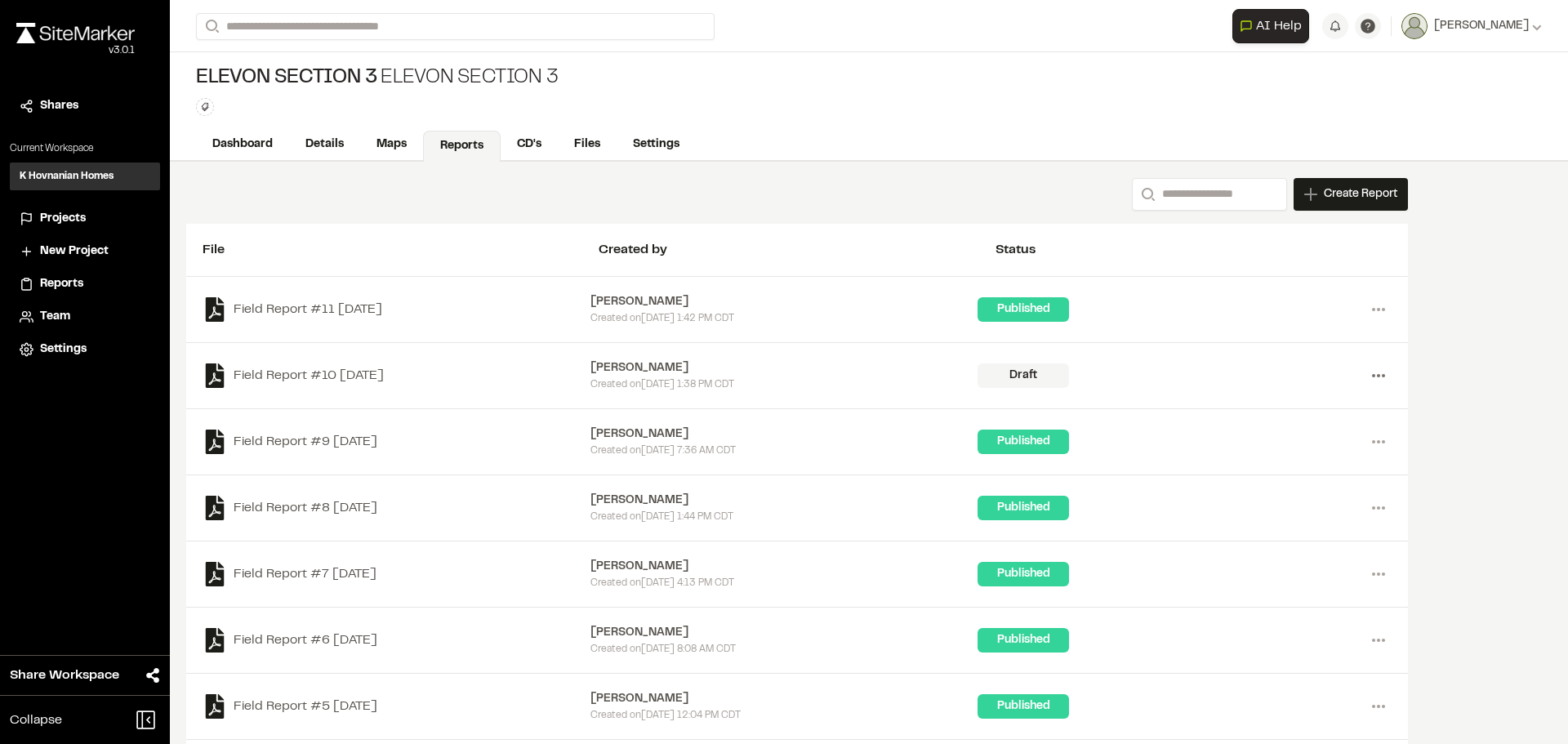
click at [1379, 374] on circle at bounding box center [1379, 376] width 4 height 4
click at [1270, 432] on link "Delete" at bounding box center [1319, 434] width 142 height 24
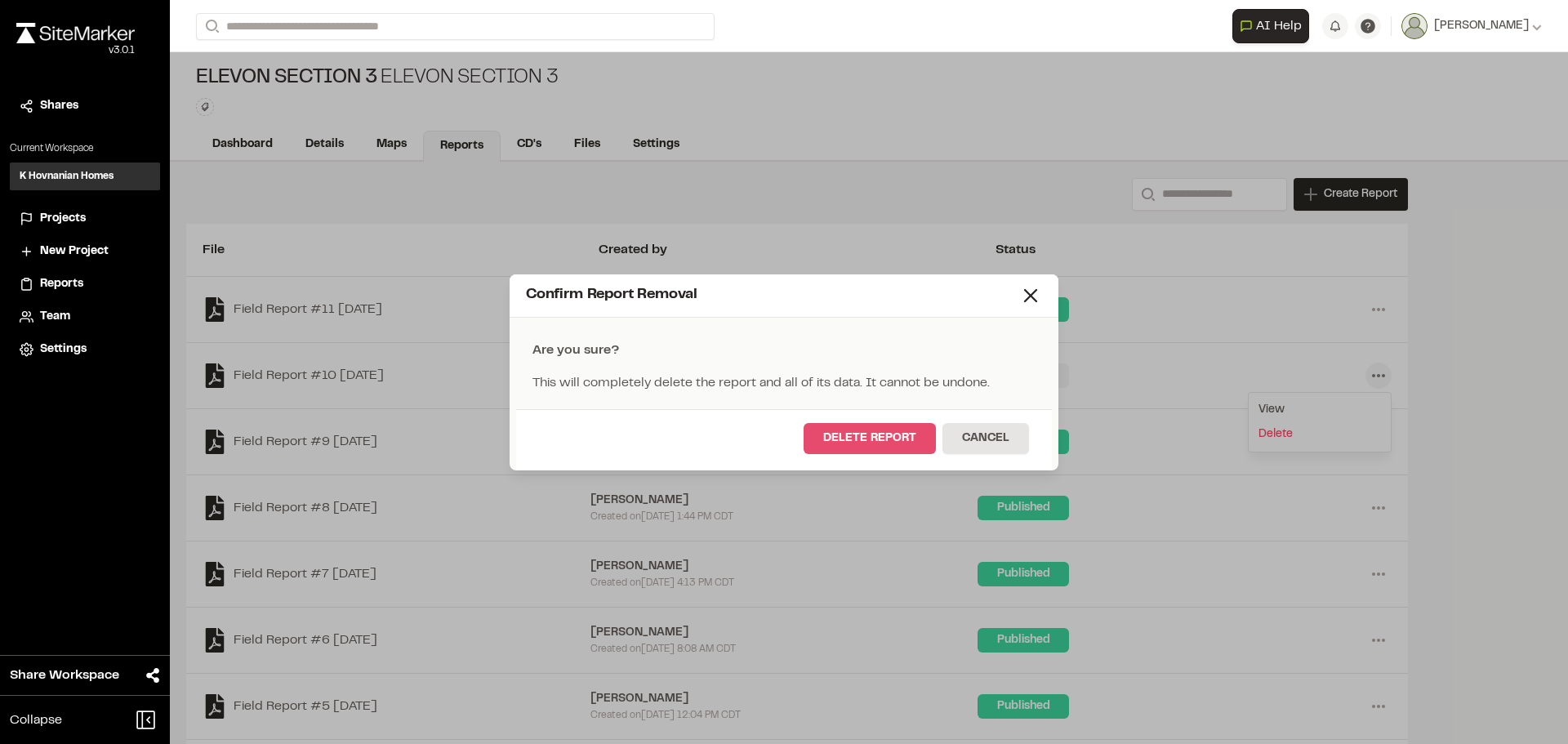
click at [893, 435] on button "Delete Report" at bounding box center [870, 438] width 133 height 31
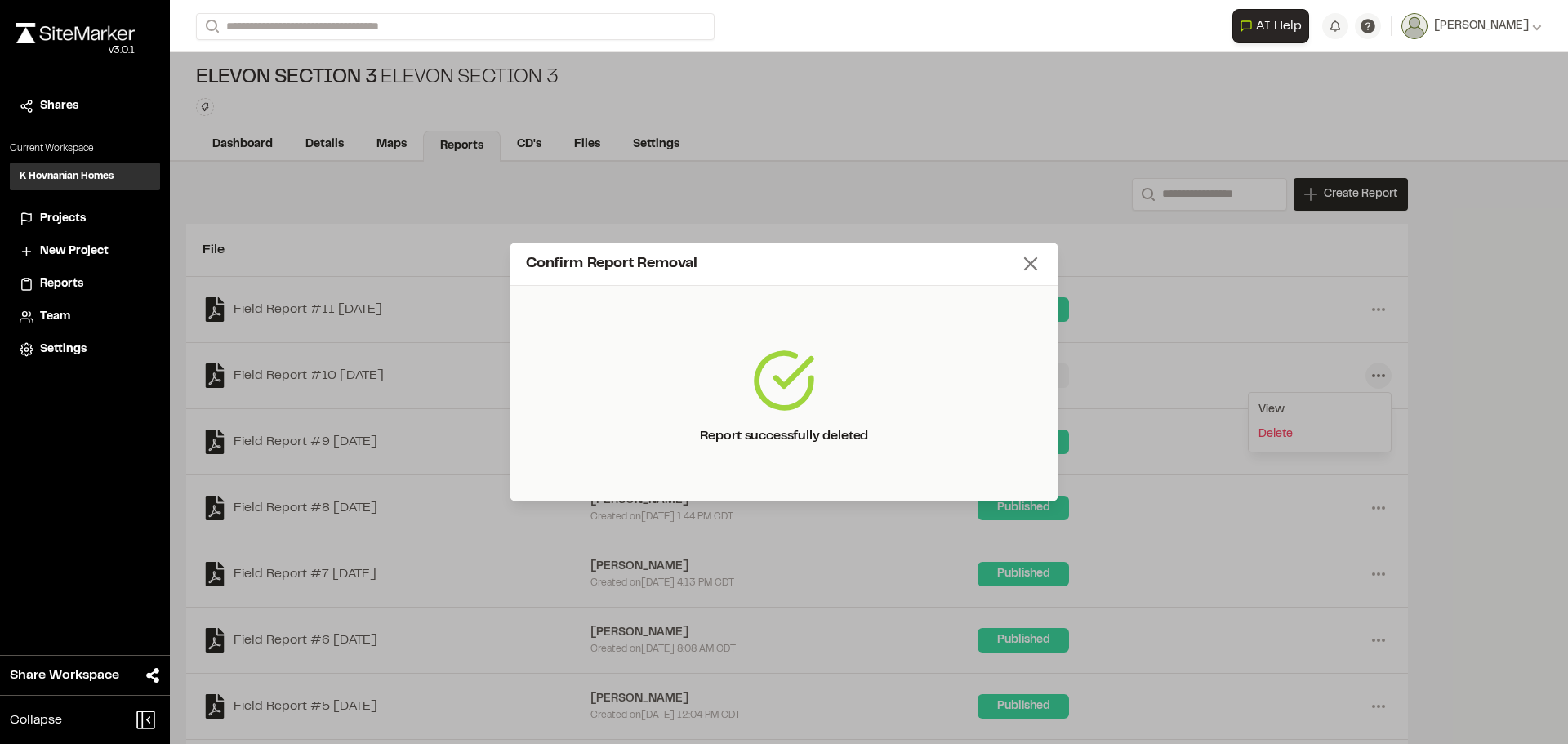
click at [1040, 263] on icon at bounding box center [1030, 263] width 23 height 23
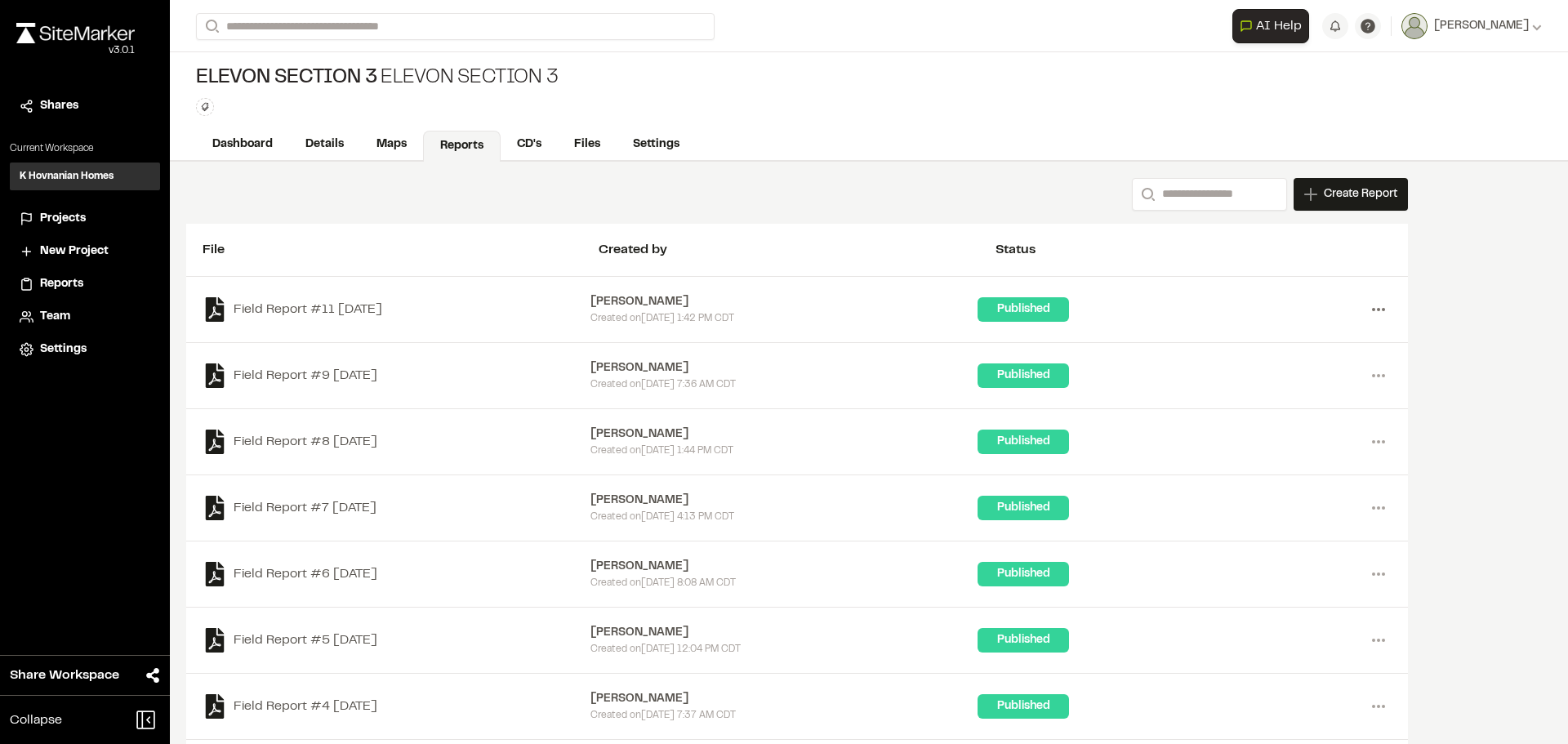
click at [1378, 305] on icon at bounding box center [1379, 310] width 26 height 26
click at [1311, 362] on link "Download" at bounding box center [1319, 368] width 142 height 24
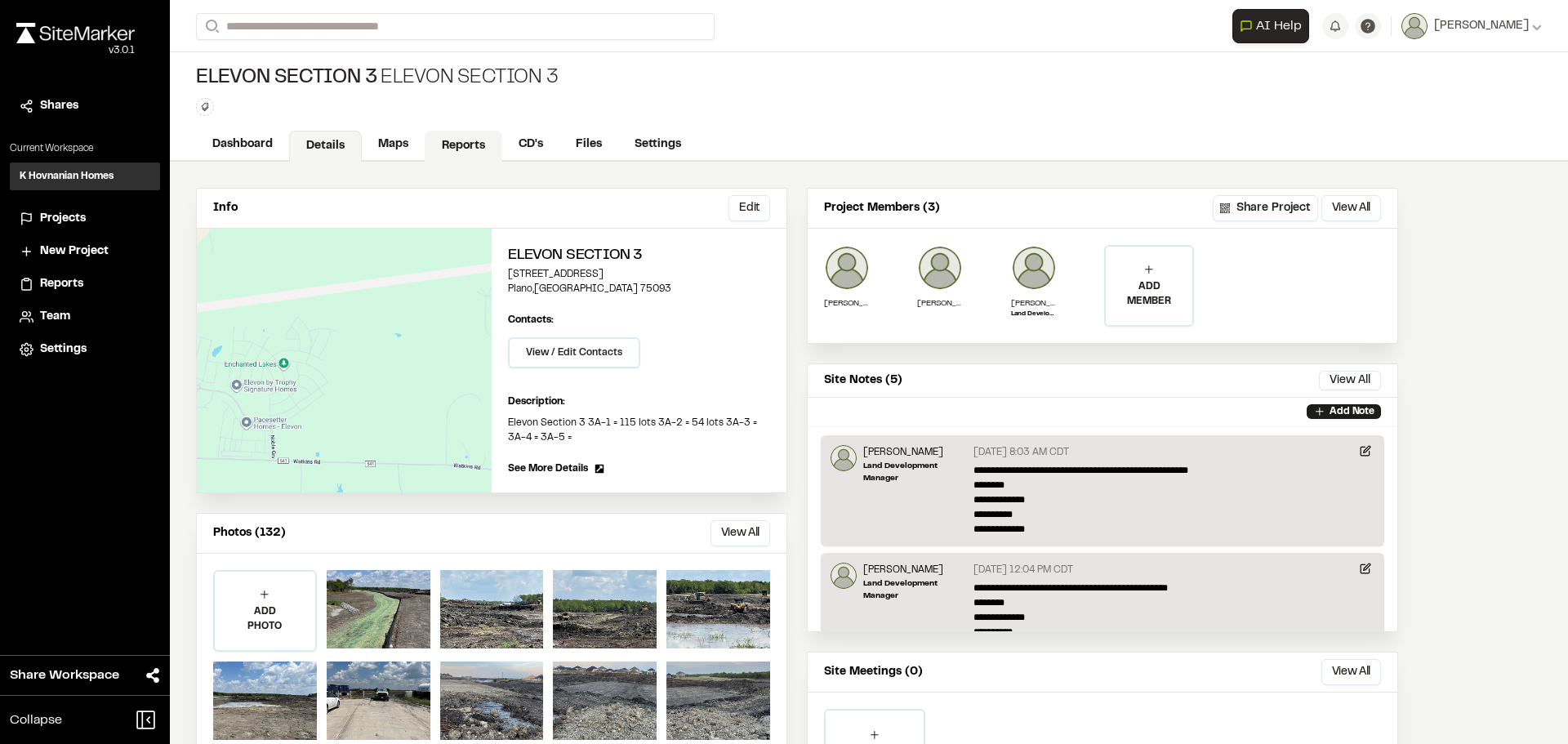
click at [447, 144] on link "Reports" at bounding box center [464, 146] width 78 height 31
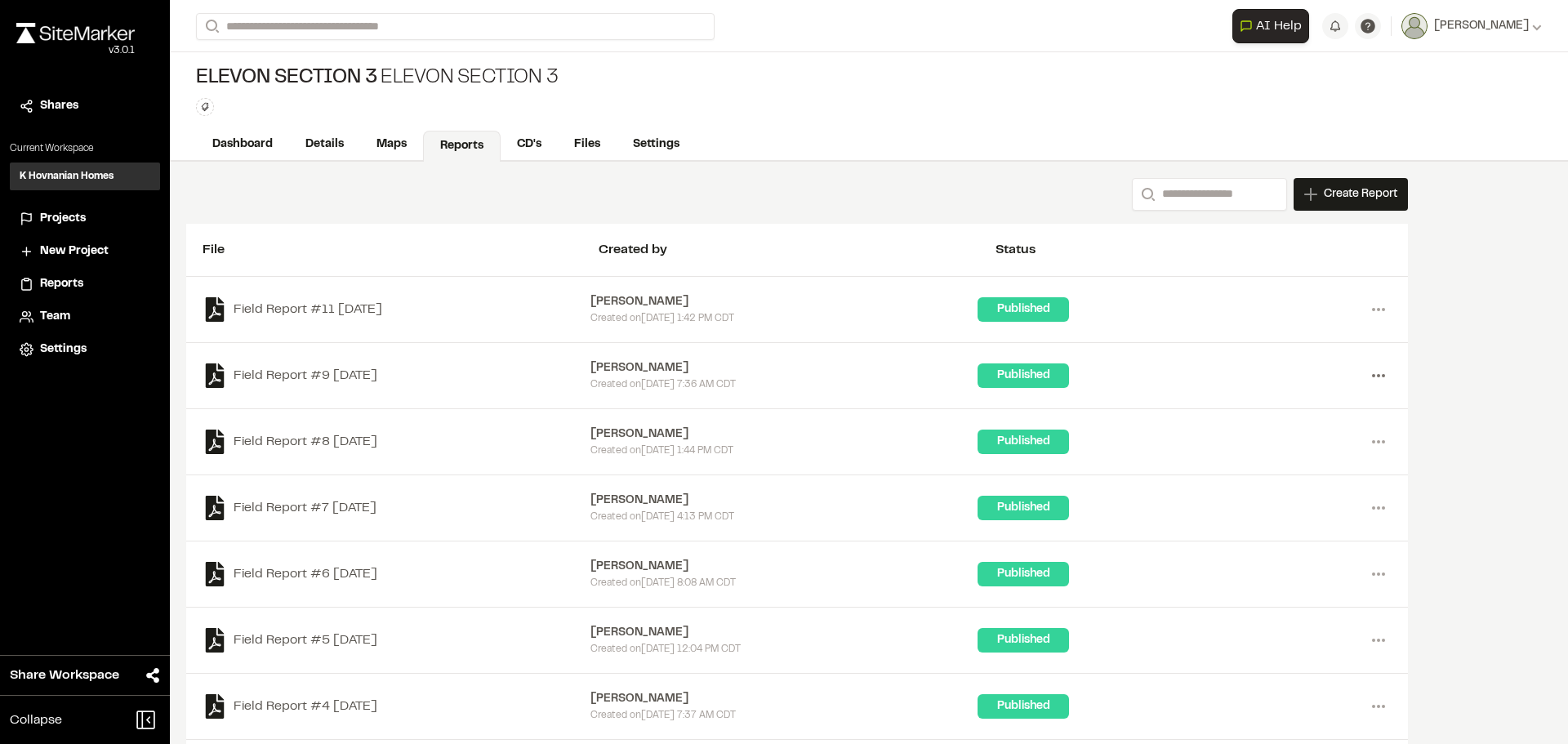
click at [1380, 366] on icon at bounding box center [1379, 376] width 26 height 26
click at [1307, 432] on link "Download" at bounding box center [1319, 434] width 142 height 24
click at [1377, 442] on icon at bounding box center [1379, 442] width 26 height 26
click at [1285, 498] on link "Download" at bounding box center [1319, 501] width 142 height 24
click at [1375, 507] on icon at bounding box center [1379, 508] width 26 height 26
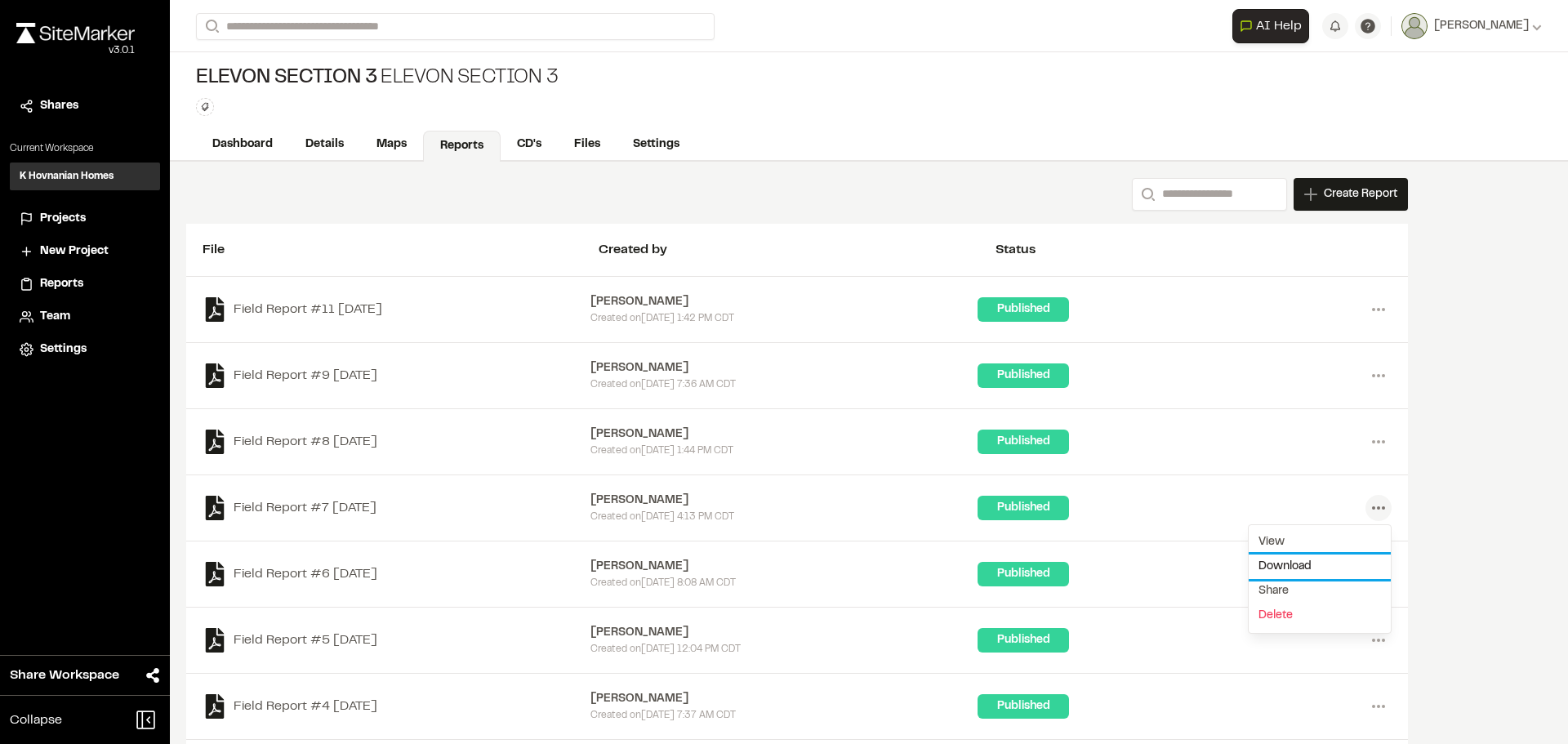
click at [1315, 562] on link "Download" at bounding box center [1319, 567] width 142 height 24
click at [1379, 577] on icon at bounding box center [1379, 574] width 26 height 26
click at [1283, 629] on link "Download" at bounding box center [1319, 633] width 142 height 24
